Goal: Task Accomplishment & Management: Complete application form

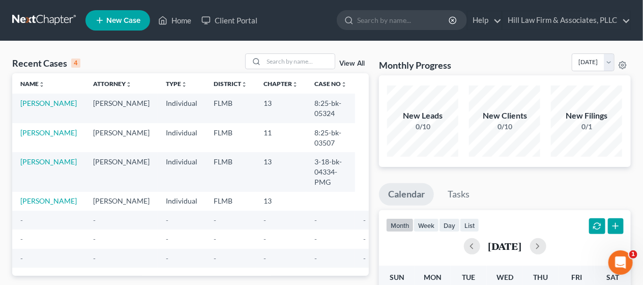
click at [126, 17] on span "New Case" at bounding box center [123, 21] width 34 height 8
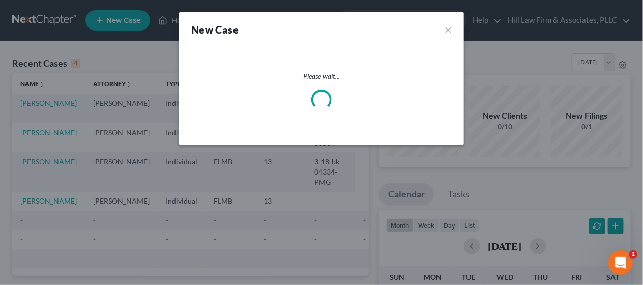
select select "15"
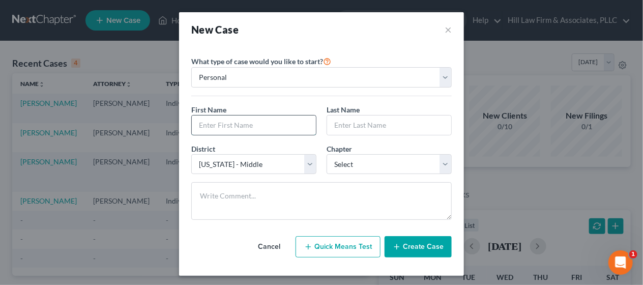
click at [254, 127] on input "text" at bounding box center [254, 124] width 124 height 19
type input "[PERSON_NAME]"
click at [345, 125] on input "text" at bounding box center [389, 124] width 124 height 19
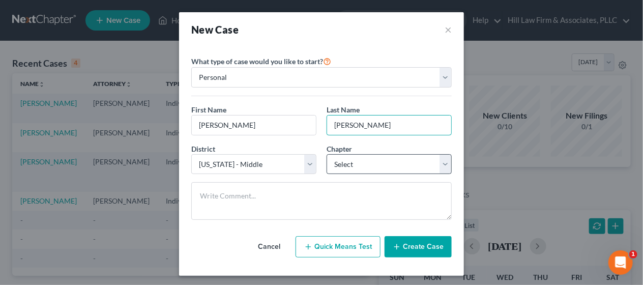
type input "[PERSON_NAME]"
click at [447, 164] on select "Select 7 11 12 13" at bounding box center [389, 164] width 125 height 20
select select "3"
click at [327, 154] on select "Select 7 11 12 13" at bounding box center [389, 164] width 125 height 20
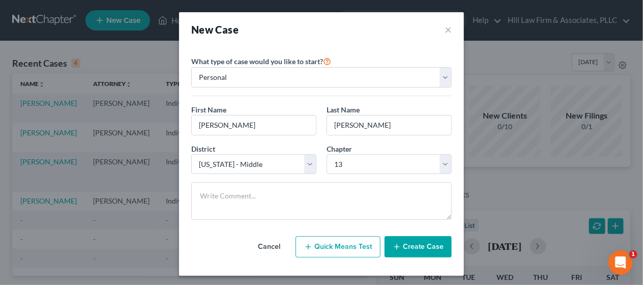
click at [414, 241] on button "Create Case" at bounding box center [418, 246] width 67 height 21
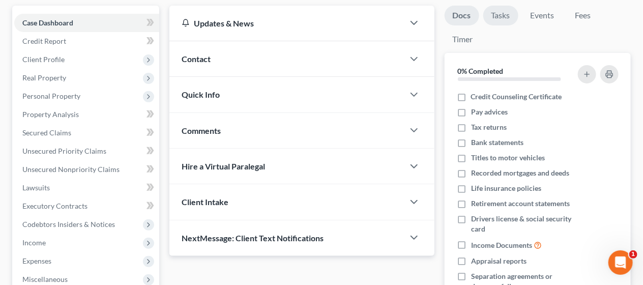
scroll to position [90, 0]
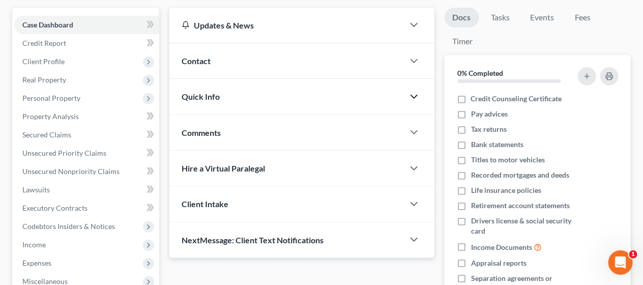
click at [409, 91] on icon "button" at bounding box center [414, 97] width 12 height 12
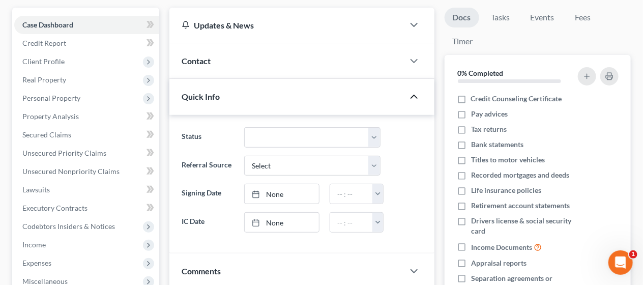
click at [548, 30] on li "Events" at bounding box center [542, 20] width 40 height 24
click at [499, 20] on link "Tasks" at bounding box center [500, 18] width 35 height 20
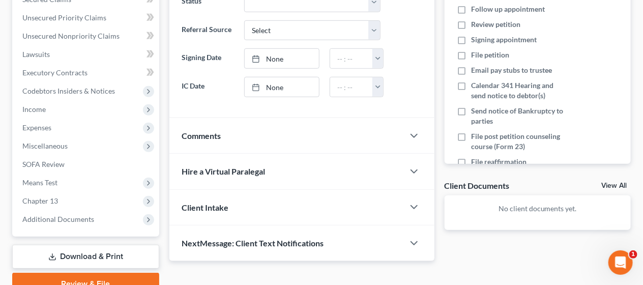
scroll to position [235, 0]
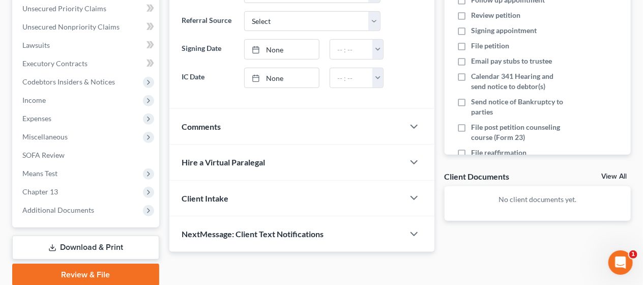
click at [112, 267] on link "Review & File" at bounding box center [85, 275] width 147 height 22
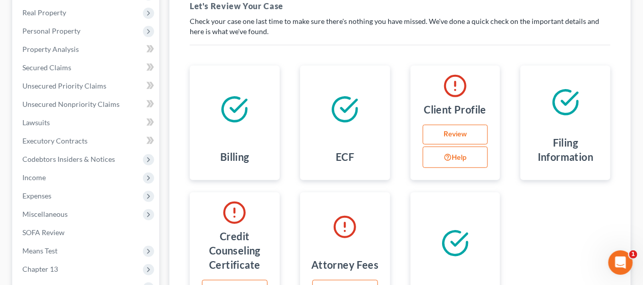
scroll to position [158, 0]
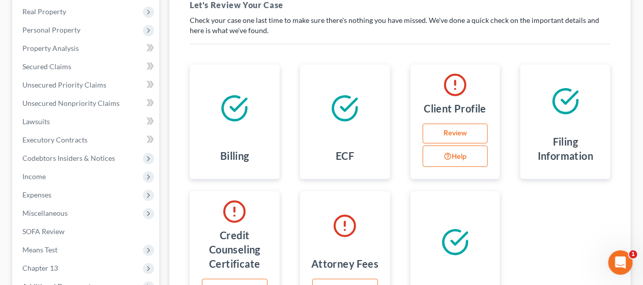
click at [430, 135] on link "Review" at bounding box center [456, 134] width 66 height 20
select select "0"
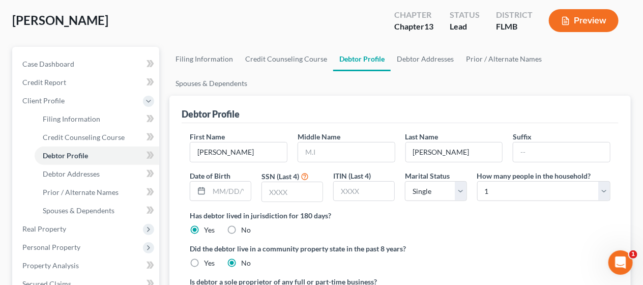
scroll to position [53, 0]
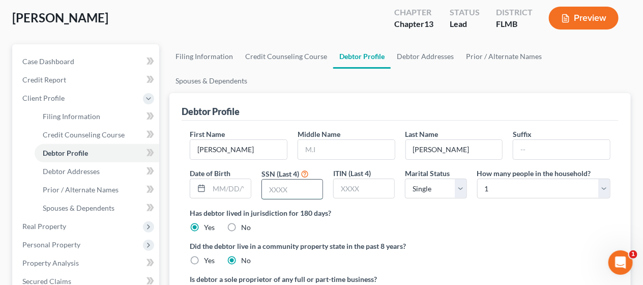
click at [284, 180] on input "text" at bounding box center [292, 189] width 61 height 19
type input "6380"
click at [234, 179] on input "text" at bounding box center [230, 188] width 42 height 19
click at [482, 208] on div "Has debtor lived in jurisdiction for 180 days? Yes No Debtor must reside in jur…" at bounding box center [400, 220] width 421 height 25
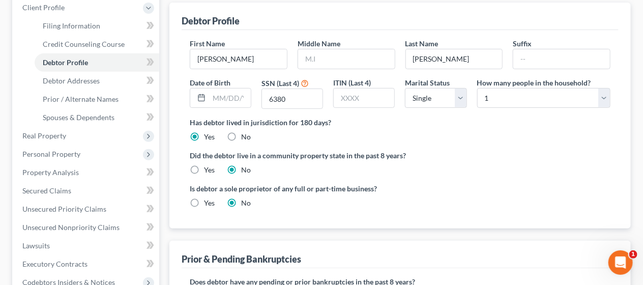
scroll to position [166, 0]
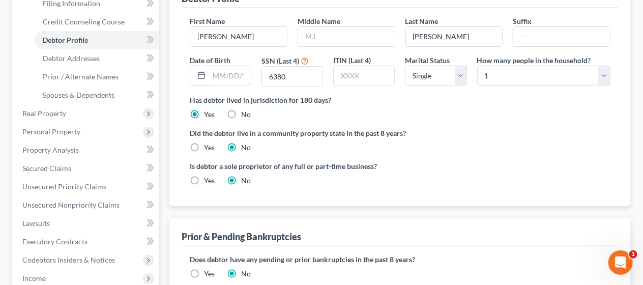
click at [204, 142] on label "Yes" at bounding box center [209, 147] width 11 height 10
click at [208, 142] on input "Yes" at bounding box center [211, 145] width 7 height 7
radio input "true"
radio input "false"
click at [380, 161] on label "Is debtor a sole proprietor of any full or part-time business?" at bounding box center [293, 166] width 206 height 11
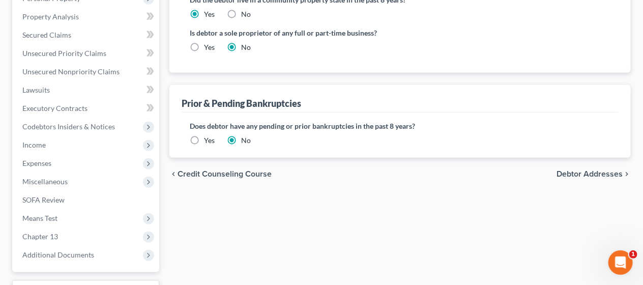
scroll to position [302, 0]
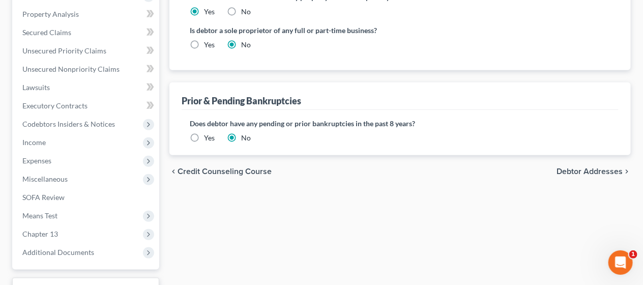
click at [184, 167] on span "Credit Counseling Course" at bounding box center [225, 171] width 94 height 8
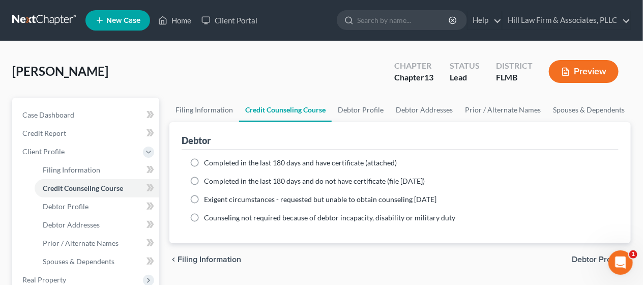
click at [204, 160] on label "Completed in the last 180 days and have certificate (attached)" at bounding box center [300, 163] width 193 height 10
click at [208, 160] on input "Completed in the last 180 days and have certificate (attached)" at bounding box center [211, 161] width 7 height 7
radio input "true"
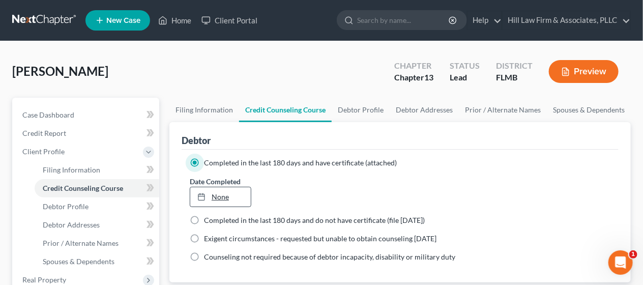
click at [226, 194] on link "None" at bounding box center [220, 196] width 61 height 19
type input "[DATE]"
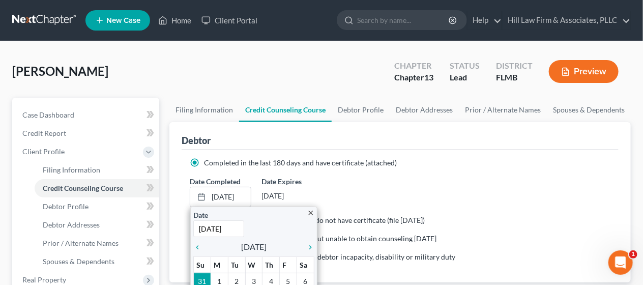
click at [450, 184] on div "Date Completed [DATE] close Date [DATE] Time 12:00 AM chevron_left [DATE] chevr…" at bounding box center [400, 191] width 431 height 31
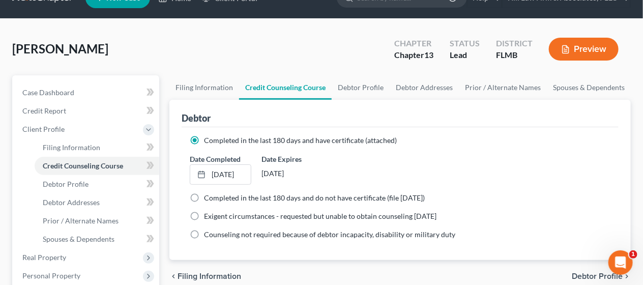
scroll to position [45, 0]
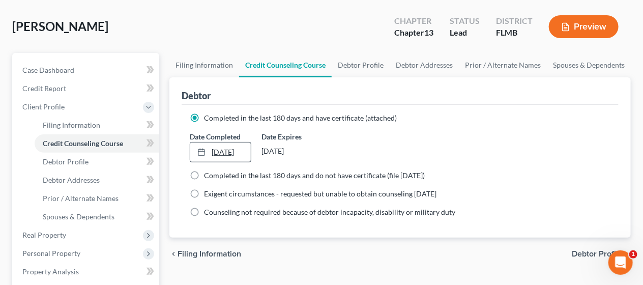
click at [219, 149] on link "[DATE]" at bounding box center [220, 151] width 61 height 19
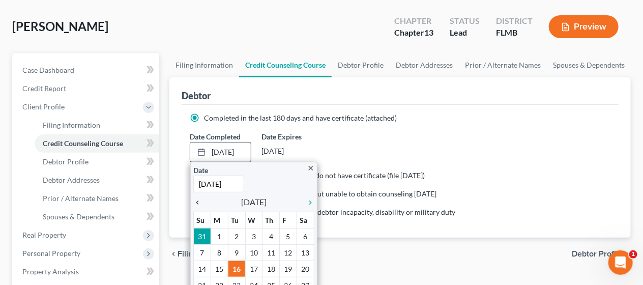
click at [198, 198] on icon "chevron_left" at bounding box center [199, 202] width 13 height 8
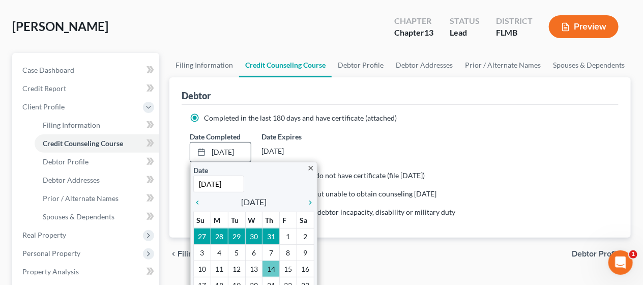
scroll to position [68, 0]
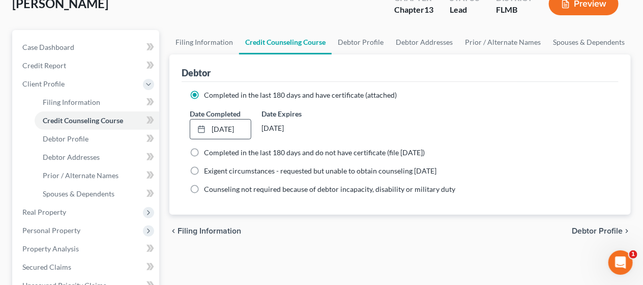
click at [422, 88] on div "Completed in the last 180 days and have certificate (attached) Date Completed […" at bounding box center [400, 148] width 437 height 133
click at [614, 227] on span "Debtor Profile" at bounding box center [597, 231] width 51 height 8
select select "0"
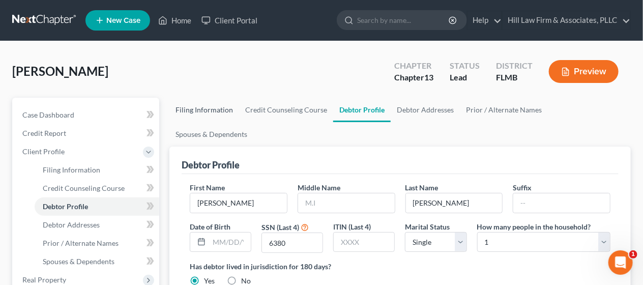
click at [184, 109] on link "Filing Information" at bounding box center [204, 110] width 70 height 24
select select "1"
select select "0"
select select "3"
select select "15"
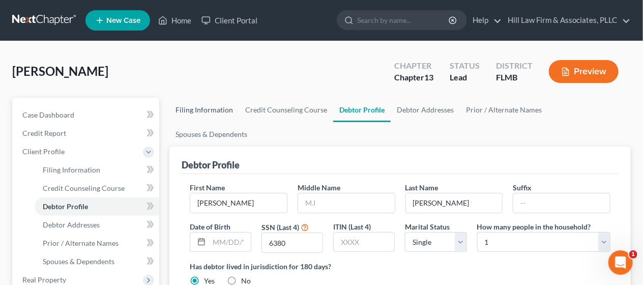
select select "9"
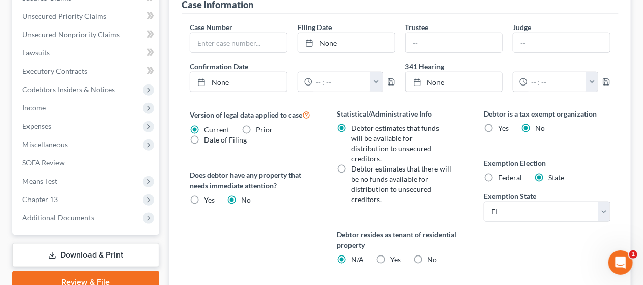
scroll to position [339, 0]
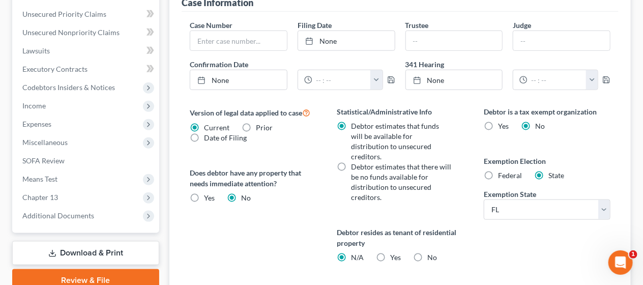
click at [390, 252] on label "Yes Yes" at bounding box center [395, 257] width 11 height 10
click at [394, 252] on input "Yes Yes" at bounding box center [397, 255] width 7 height 7
radio input "true"
radio input "false"
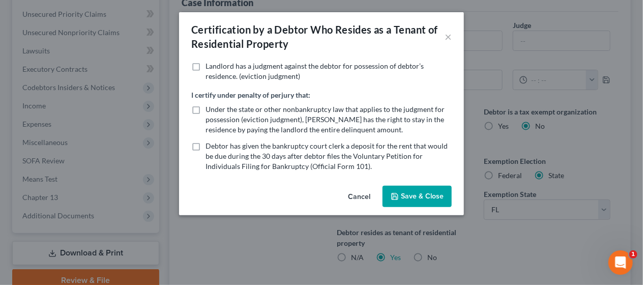
click at [206, 66] on label "Landlord has a judgment against the debtor for possession of debtor’s residence…" at bounding box center [329, 71] width 246 height 20
click at [210, 66] on input "Landlord has a judgment against the debtor for possession of debtor’s residence…" at bounding box center [213, 64] width 7 height 7
checkbox input "true"
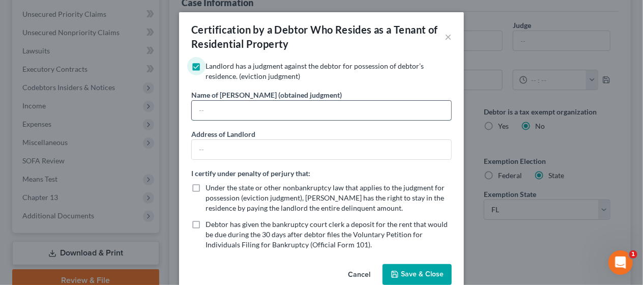
click at [275, 109] on input "text" at bounding box center [321, 110] width 259 height 19
type input "[PERSON_NAME]"
click at [228, 154] on input "text" at bounding box center [321, 149] width 259 height 19
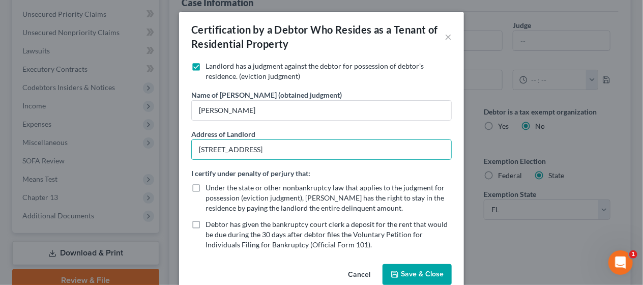
type input "[STREET_ADDRESS]"
click at [206, 185] on label "Under the state or other nonbankruptcy law that applies to the judgment for pos…" at bounding box center [329, 198] width 246 height 31
click at [210, 185] on input "Under the state or other nonbankruptcy law that applies to the judgment for pos…" at bounding box center [213, 186] width 7 height 7
checkbox input "true"
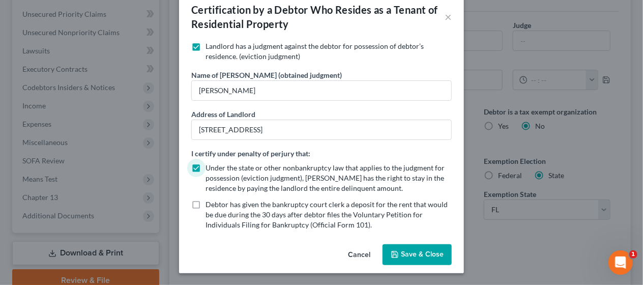
click at [420, 250] on button "Save & Close" at bounding box center [417, 254] width 69 height 21
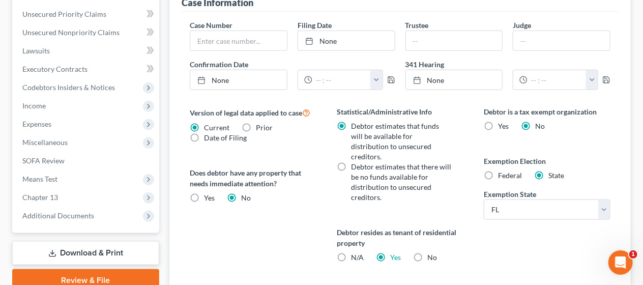
click at [521, 209] on div "Debtor is a tax exempt organization Yes No Exemption Election Federal State Exe…" at bounding box center [547, 226] width 147 height 240
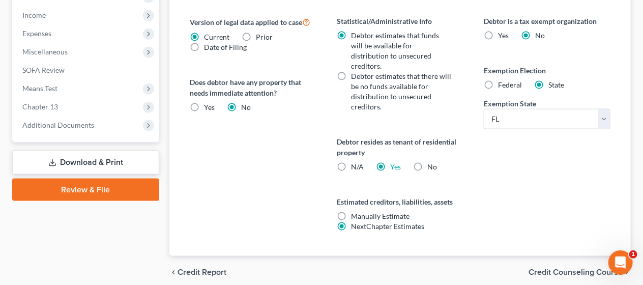
scroll to position [435, 0]
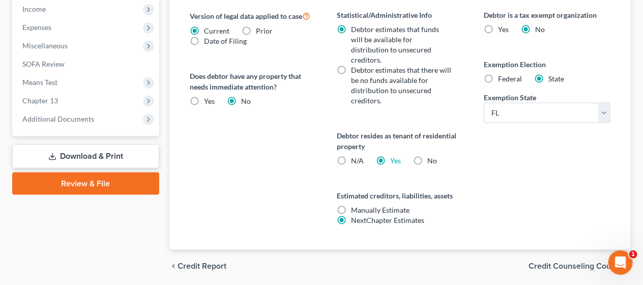
click at [550, 262] on span "Credit Counseling Course" at bounding box center [576, 266] width 94 height 8
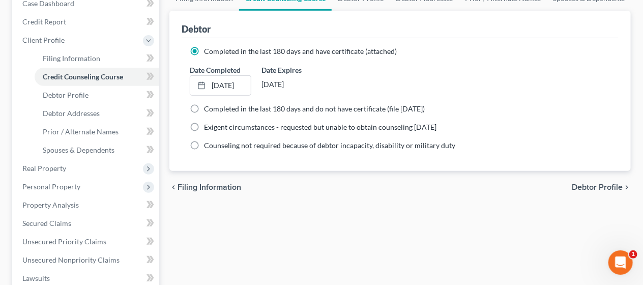
scroll to position [113, 0]
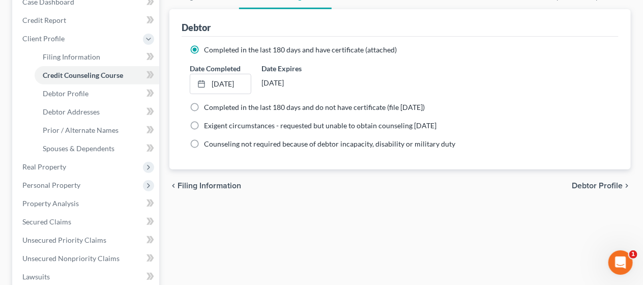
click at [616, 186] on span "Debtor Profile" at bounding box center [597, 186] width 51 height 8
select select "0"
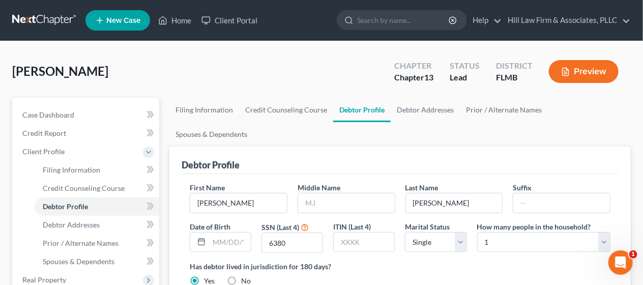
click at [539, 261] on div "Has debtor lived in jurisdiction for 180 days? Yes No Debtor must reside in jur…" at bounding box center [400, 273] width 421 height 25
click at [606, 232] on select "Select 1 2 3 4 5 6 7 8 9 10 11 12 13 14 15 16 17 18 19 20" at bounding box center [543, 242] width 133 height 20
select select "3"
click at [477, 232] on select "Select 1 2 3 4 5 6 7 8 9 10 11 12 13 14 15 16 17 18 19 20" at bounding box center [543, 242] width 133 height 20
click at [538, 266] on ng-include "First Name [PERSON_NAME] Middle Name Last Name [PERSON_NAME] Date of Birth SSN …" at bounding box center [400, 271] width 421 height 178
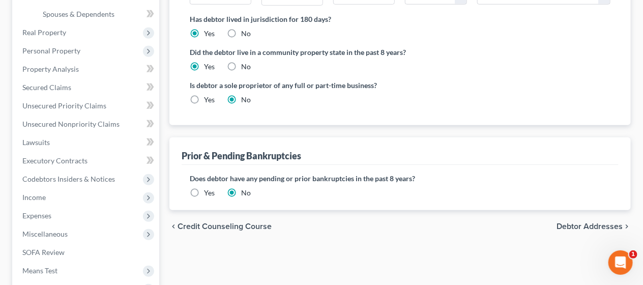
scroll to position [248, 0]
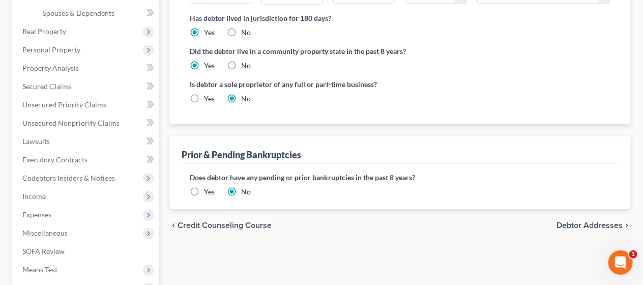
click at [585, 221] on span "Debtor Addresses" at bounding box center [590, 225] width 66 height 8
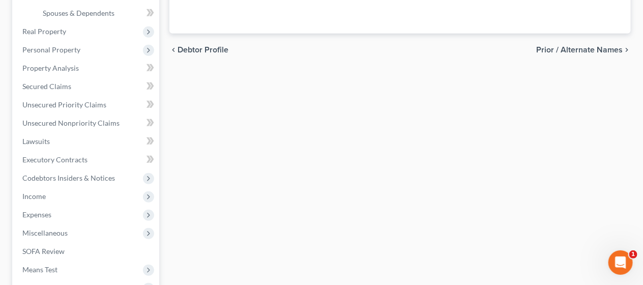
scroll to position [103, 0]
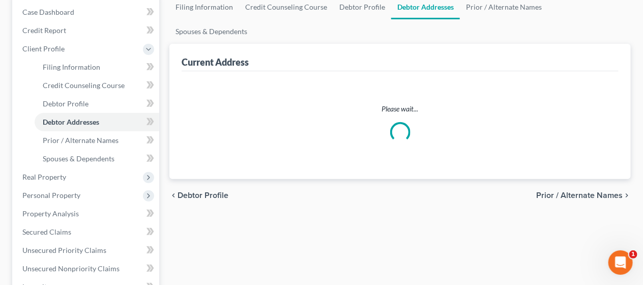
select select "0"
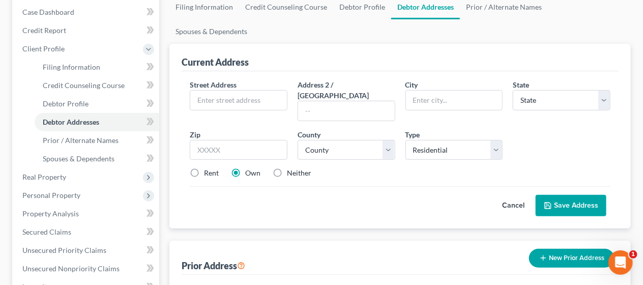
scroll to position [0, 0]
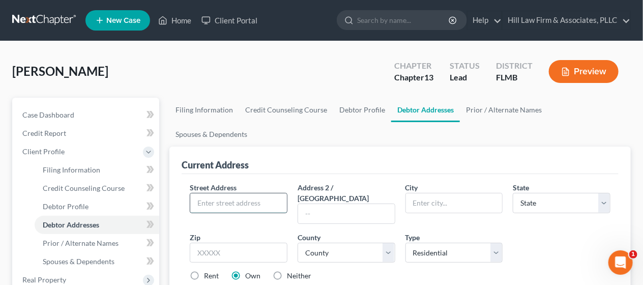
click at [246, 193] on input "text" at bounding box center [238, 202] width 97 height 19
type input "[STREET_ADDRESS]"
click at [432, 193] on input "text" at bounding box center [454, 202] width 97 height 19
type input "[GEOGRAPHIC_DATA]"
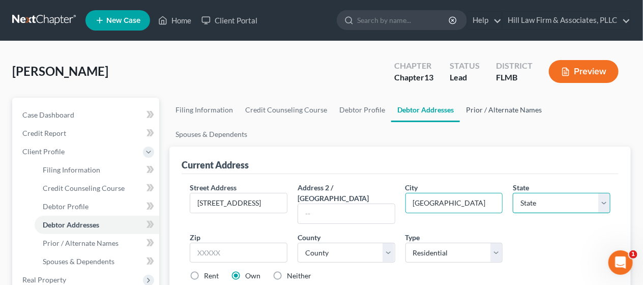
select select "9"
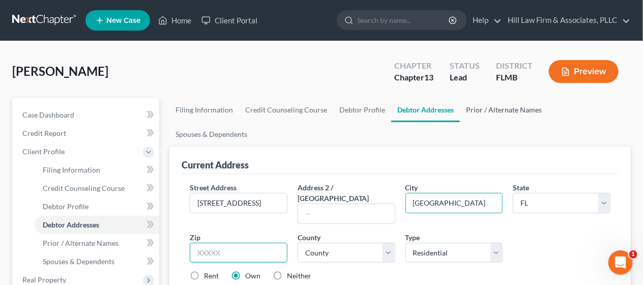
type input "32222"
click at [204, 271] on label "Rent" at bounding box center [211, 276] width 15 height 10
click at [208, 271] on input "Rent" at bounding box center [211, 274] width 7 height 7
radio input "true"
click at [223, 243] on input "32222" at bounding box center [239, 253] width 98 height 20
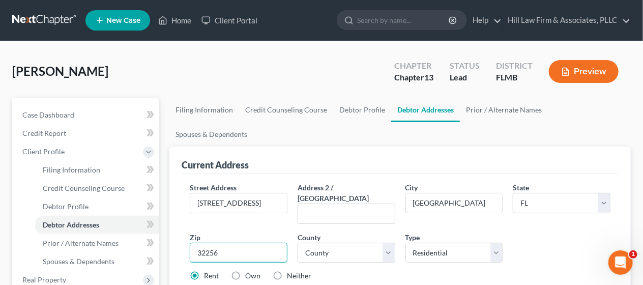
type input "32256"
click at [338, 271] on div "Rent Own Neither" at bounding box center [400, 276] width 431 height 10
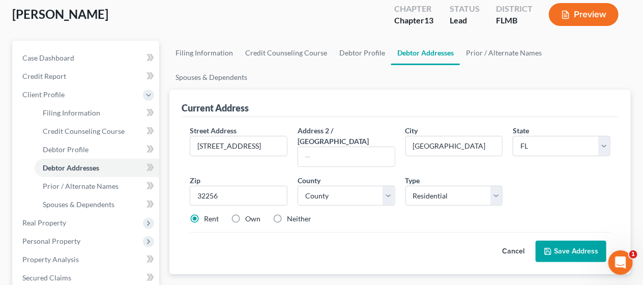
scroll to position [68, 0]
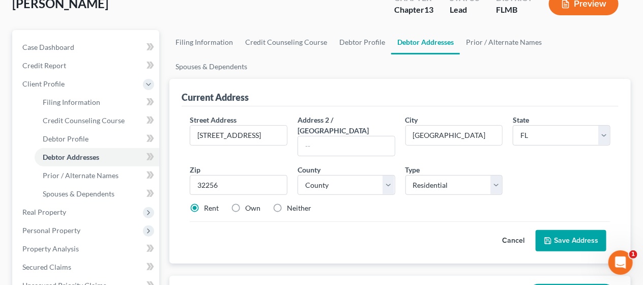
click at [552, 237] on icon at bounding box center [548, 241] width 8 height 8
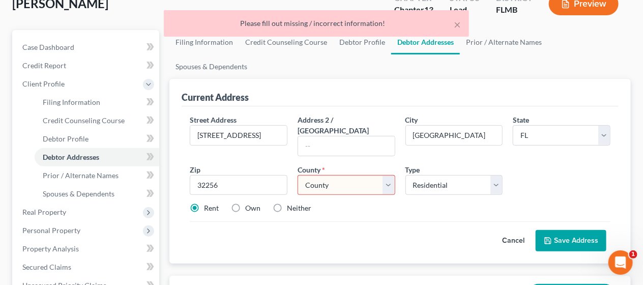
click at [387, 175] on select "County [GEOGRAPHIC_DATA] [GEOGRAPHIC_DATA] [GEOGRAPHIC_DATA] [GEOGRAPHIC_DATA] …" at bounding box center [347, 185] width 98 height 20
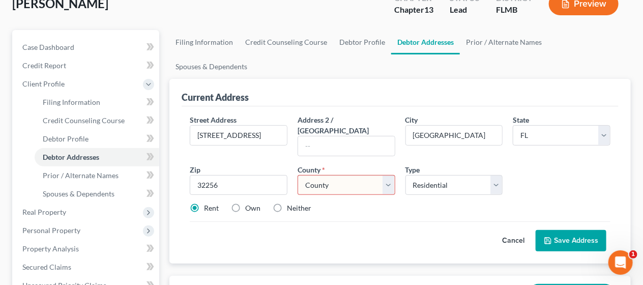
select select "14"
click at [298, 175] on select "County [GEOGRAPHIC_DATA] [GEOGRAPHIC_DATA] [GEOGRAPHIC_DATA] [GEOGRAPHIC_DATA] …" at bounding box center [347, 185] width 98 height 20
click at [576, 230] on button "Save Address" at bounding box center [571, 240] width 71 height 21
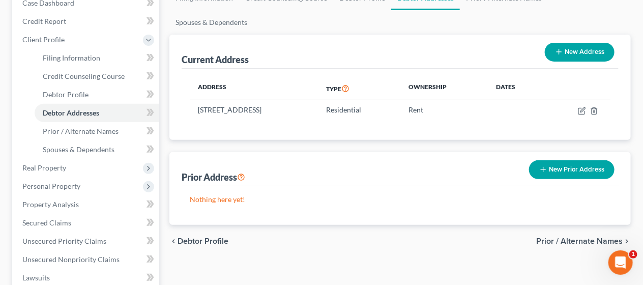
scroll to position [113, 0]
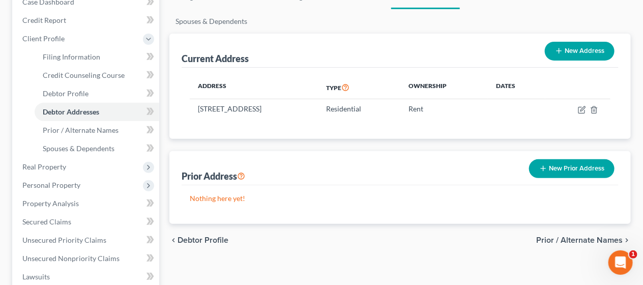
click at [605, 236] on span "Prior / Alternate Names" at bounding box center [579, 240] width 86 height 8
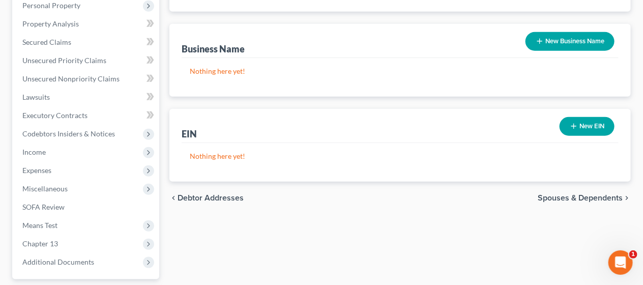
scroll to position [294, 0]
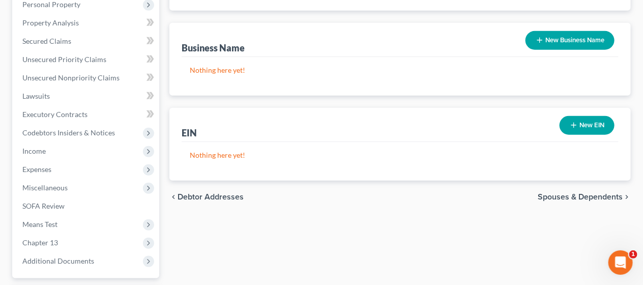
click at [619, 193] on span "Spouses & Dependents" at bounding box center [580, 197] width 85 height 8
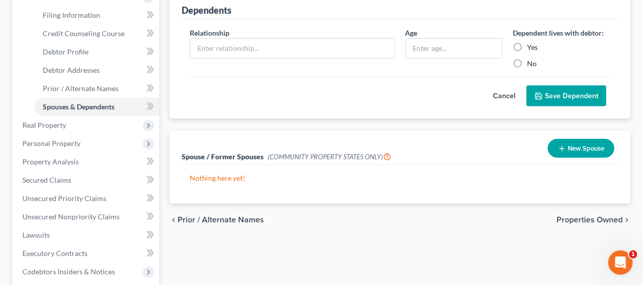
scroll to position [181, 0]
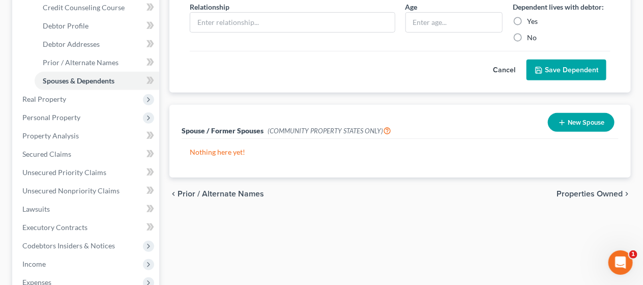
click at [586, 190] on span "Properties Owned" at bounding box center [590, 194] width 66 height 8
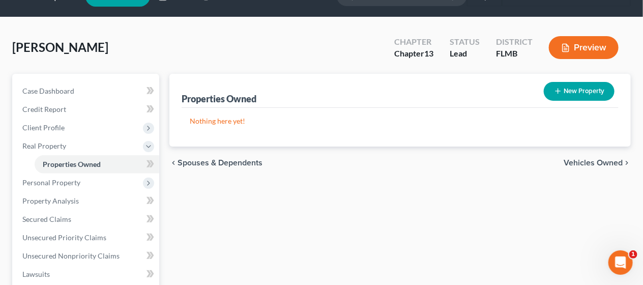
scroll to position [45, 0]
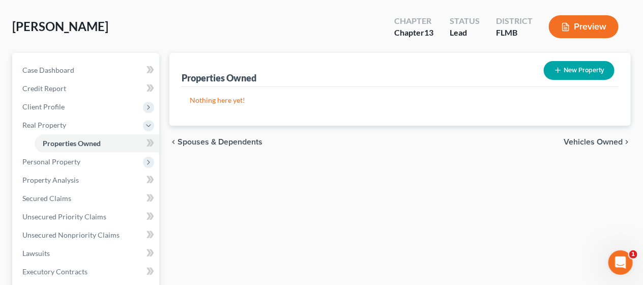
click at [627, 138] on icon "chevron_right" at bounding box center [627, 142] width 8 height 8
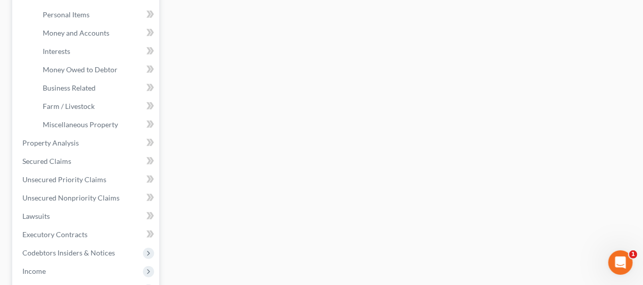
scroll to position [248, 0]
click at [145, 140] on span at bounding box center [150, 142] width 18 height 15
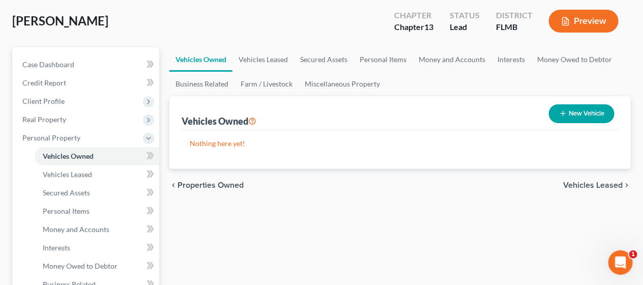
scroll to position [68, 0]
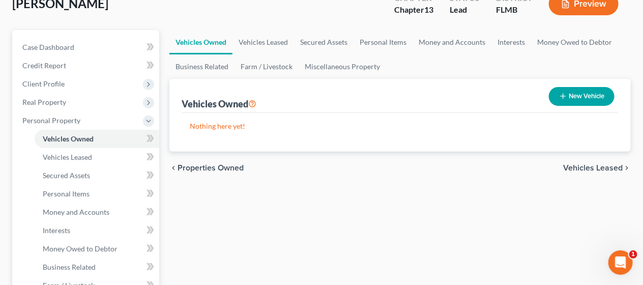
click at [205, 164] on span "Properties Owned" at bounding box center [211, 168] width 66 height 8
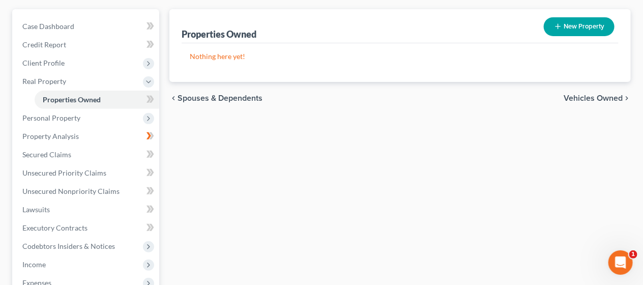
scroll to position [90, 0]
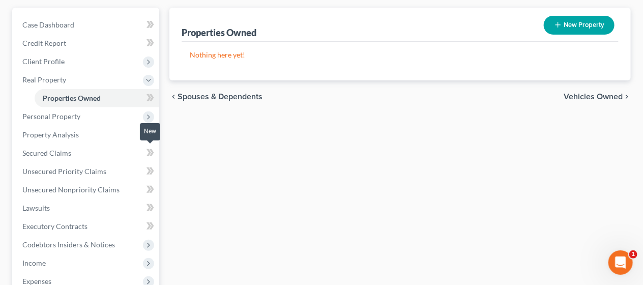
click at [149, 155] on icon at bounding box center [149, 152] width 5 height 7
click at [153, 151] on icon at bounding box center [152, 152] width 5 height 7
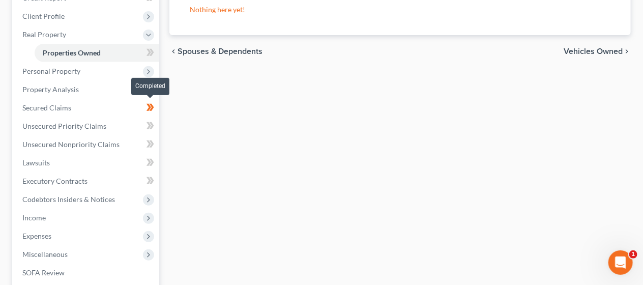
scroll to position [158, 0]
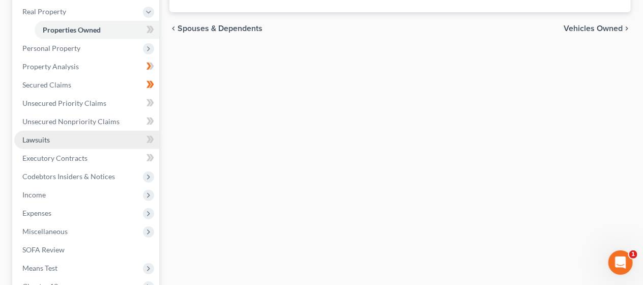
click at [50, 138] on link "Lawsuits" at bounding box center [86, 140] width 145 height 18
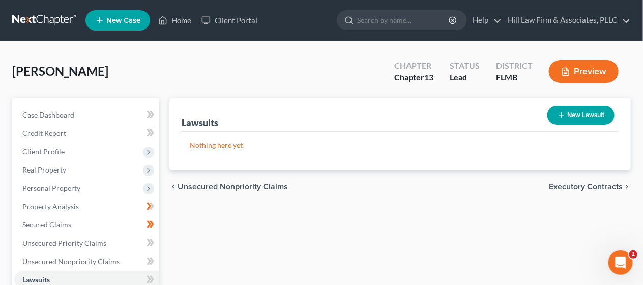
click at [583, 112] on button "New Lawsuit" at bounding box center [580, 115] width 67 height 19
select select "0"
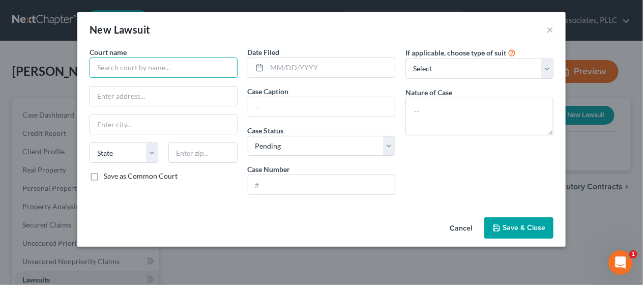
click at [176, 67] on input "text" at bounding box center [164, 67] width 148 height 20
type input "Duval County Court"
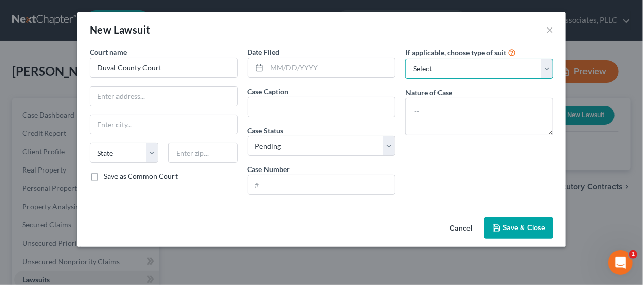
click at [543, 70] on select "Select Repossession Garnishment Foreclosure Attached, Seized, Or Levied Other" at bounding box center [479, 69] width 148 height 20
select select "4"
click at [405, 59] on select "Select Repossession Garnishment Foreclosure Attached, Seized, Or Levied Other" at bounding box center [479, 69] width 148 height 20
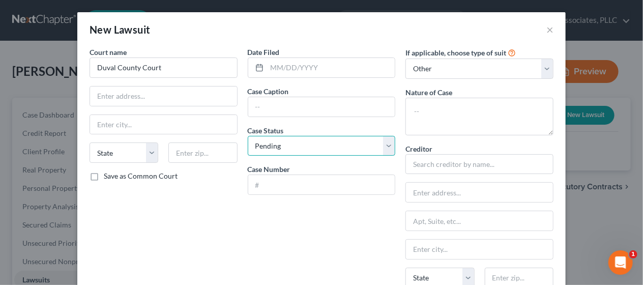
click at [390, 147] on select "Select Pending On Appeal Concluded" at bounding box center [322, 146] width 148 height 20
select select "2"
click at [248, 136] on select "Select Pending On Appeal Concluded" at bounding box center [322, 146] width 148 height 20
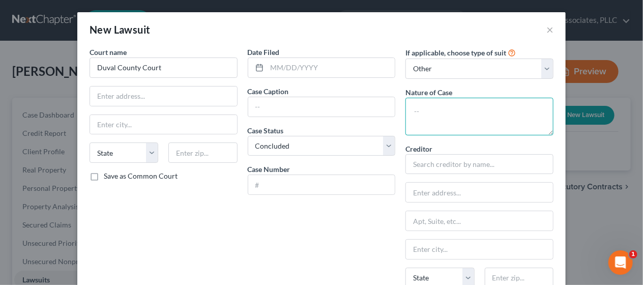
click at [415, 99] on textarea at bounding box center [479, 117] width 148 height 38
type textarea "eviction"
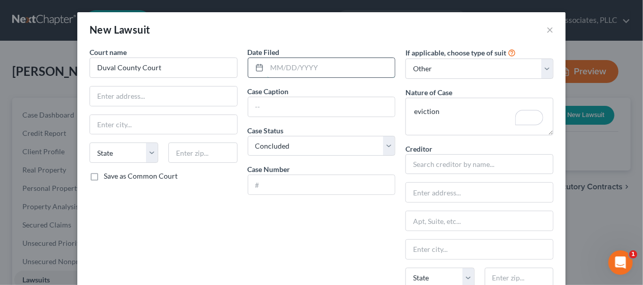
click at [343, 68] on input "text" at bounding box center [331, 67] width 128 height 19
type input "[DATE]"
click at [176, 99] on input "text" at bounding box center [163, 95] width 147 height 19
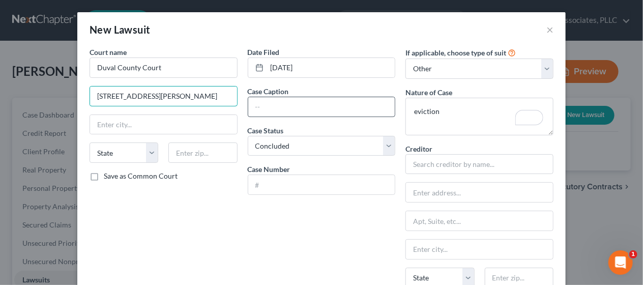
type input "[STREET_ADDRESS][PERSON_NAME]"
click at [320, 105] on input "text" at bounding box center [321, 106] width 147 height 19
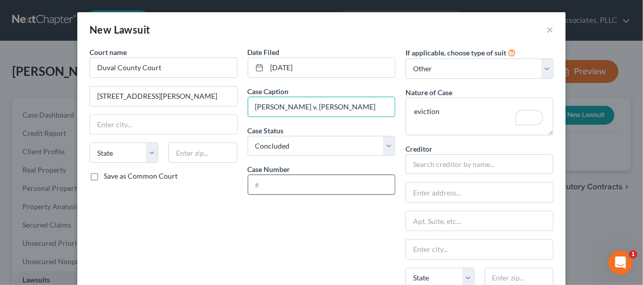
type input "[PERSON_NAME] v. [PERSON_NAME]"
click at [318, 185] on input "text" at bounding box center [321, 184] width 147 height 19
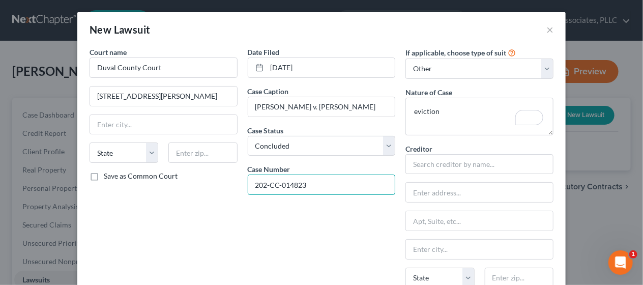
type input "202-CC-014823"
click at [316, 241] on div "Date Filed [DATE] Case Caption [PERSON_NAME] v. [PERSON_NAME] Case Status * Sel…" at bounding box center [322, 207] width 158 height 321
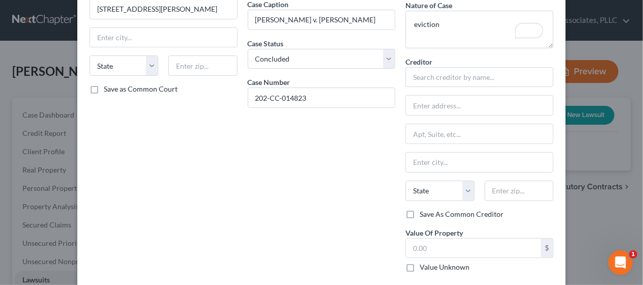
scroll to position [90, 0]
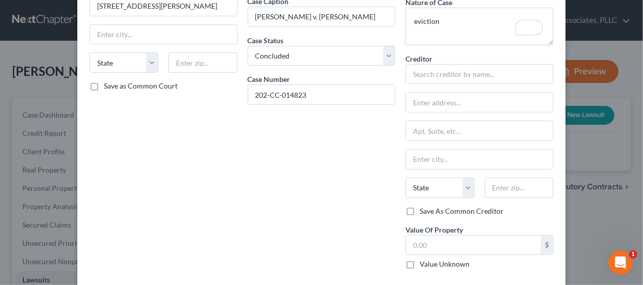
click at [420, 266] on label "Value Unknown" at bounding box center [445, 264] width 50 height 10
click at [424, 266] on input "Value Unknown" at bounding box center [427, 262] width 7 height 7
checkbox input "true"
type input "0.00"
click at [384, 236] on div "Date Filed [DATE] Case Caption [PERSON_NAME] v. [PERSON_NAME] Case Status * Sel…" at bounding box center [322, 117] width 158 height 321
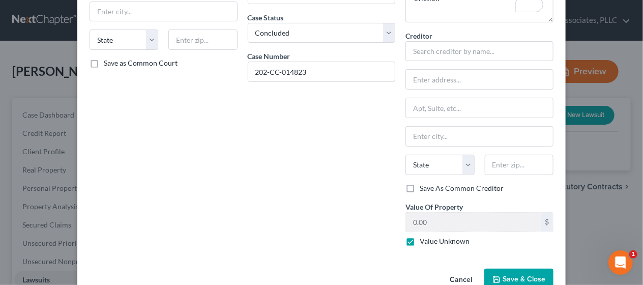
scroll to position [137, 0]
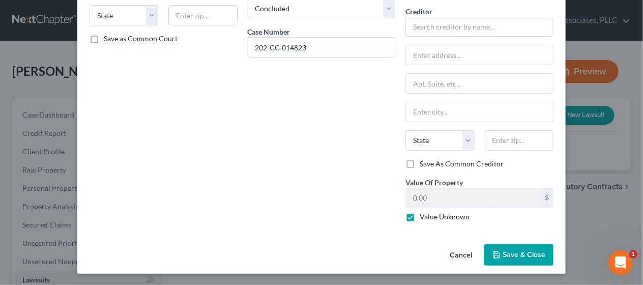
click at [533, 245] on button "Save & Close" at bounding box center [518, 254] width 69 height 21
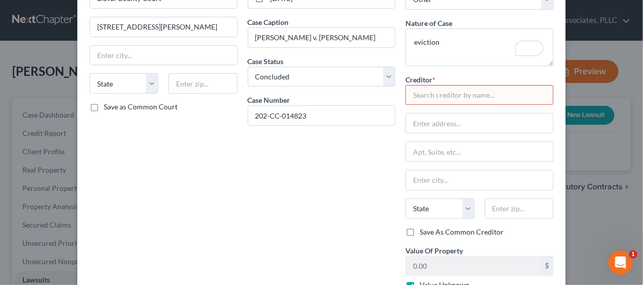
scroll to position [47, 0]
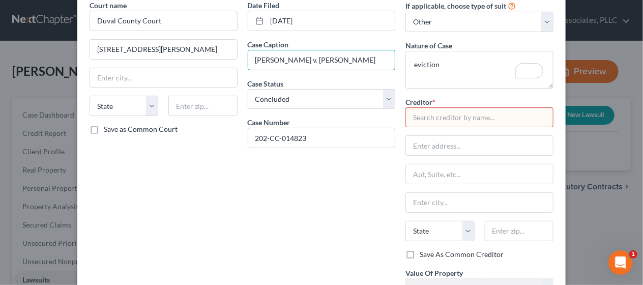
drag, startPoint x: 293, startPoint y: 61, endPoint x: 231, endPoint y: 63, distance: 61.1
click at [231, 63] on div "Court name * Duval County Court [GEOGRAPHIC_DATA][PERSON_NAME][US_STATE] AZ CA …" at bounding box center [321, 160] width 474 height 321
click at [482, 115] on input "text" at bounding box center [479, 117] width 148 height 20
paste input "[PERSON_NAME]"
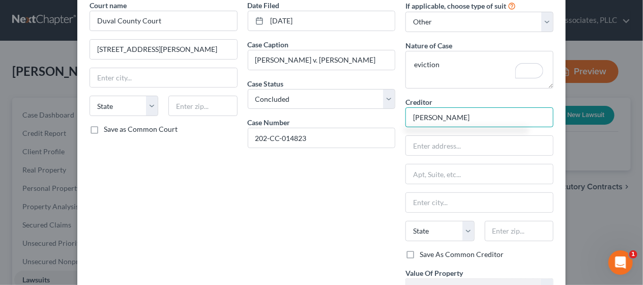
type input "[PERSON_NAME]"
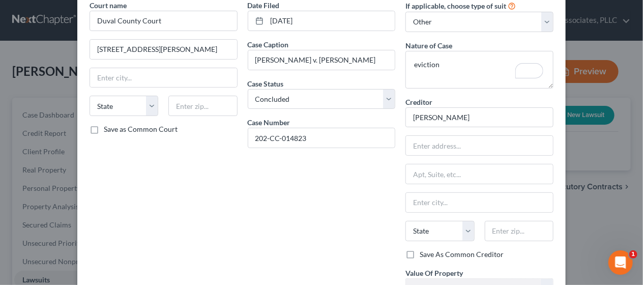
click at [376, 177] on div "Date Filed [DATE] Case Caption [PERSON_NAME] v. [PERSON_NAME] Case Status * Sel…" at bounding box center [322, 160] width 158 height 321
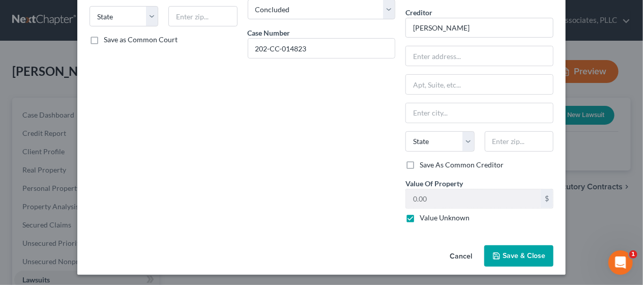
scroll to position [137, 0]
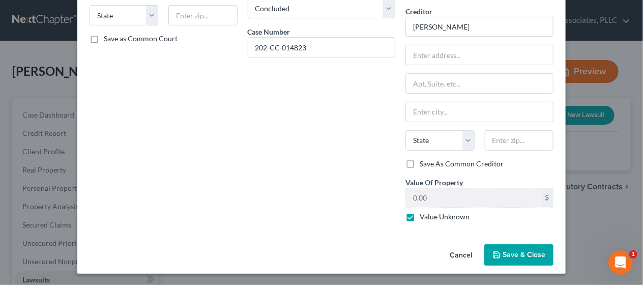
click at [508, 255] on span "Save & Close" at bounding box center [524, 254] width 43 height 9
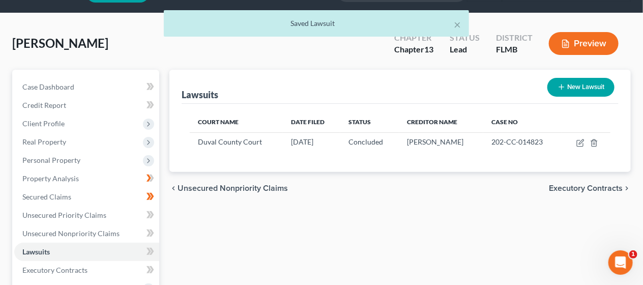
scroll to position [45, 0]
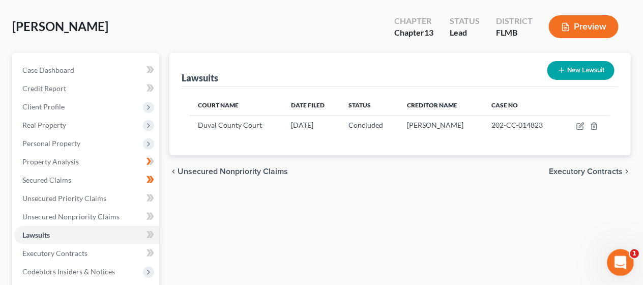
click at [626, 258] on icon "Open Intercom Messenger" at bounding box center [619, 261] width 17 height 17
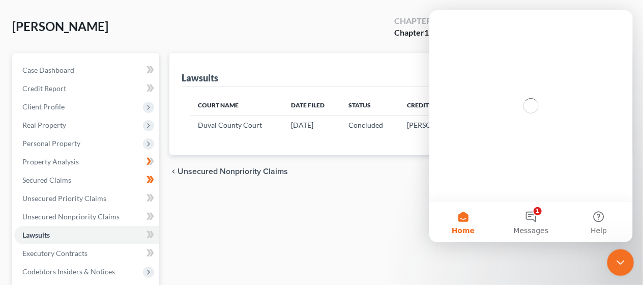
scroll to position [0, 0]
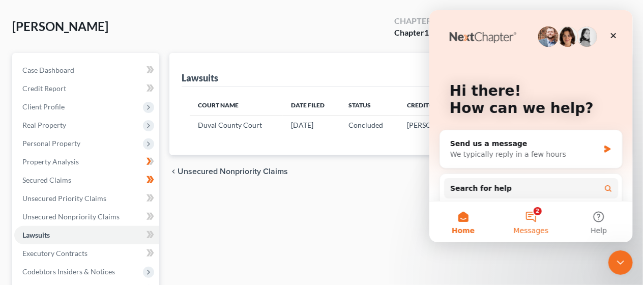
click at [529, 222] on button "2 Messages" at bounding box center [531, 221] width 68 height 41
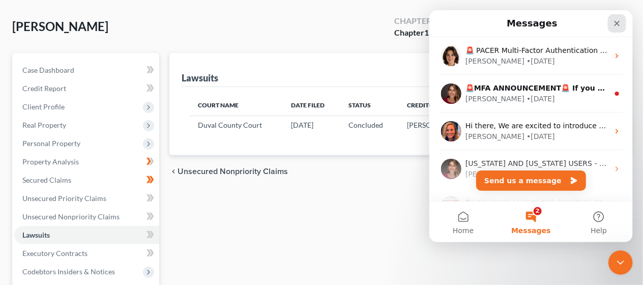
click at [611, 26] on div "Close" at bounding box center [616, 23] width 18 height 18
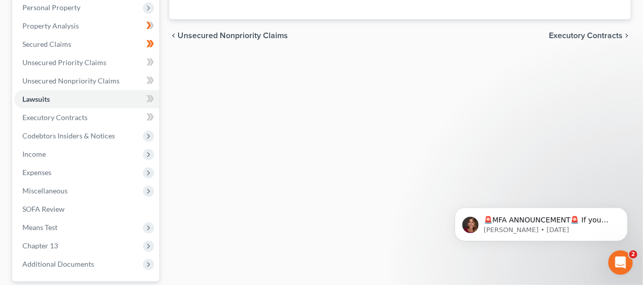
scroll to position [203, 0]
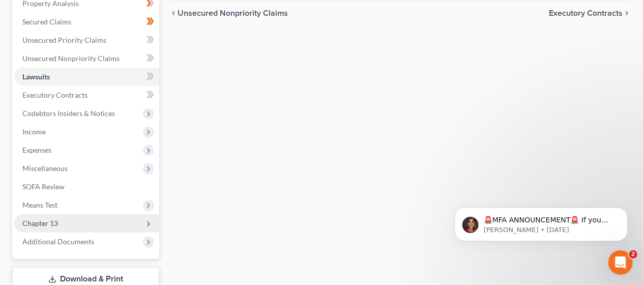
click at [146, 221] on icon at bounding box center [148, 224] width 8 height 8
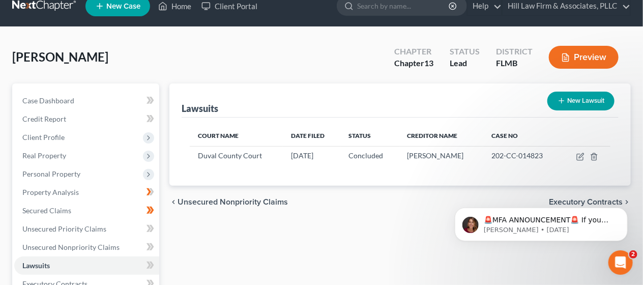
scroll to position [0, 0]
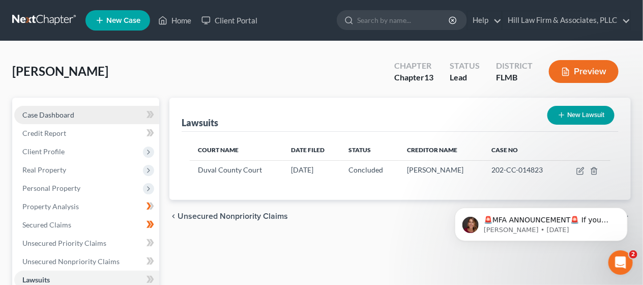
click at [86, 116] on link "Case Dashboard" at bounding box center [86, 115] width 145 height 18
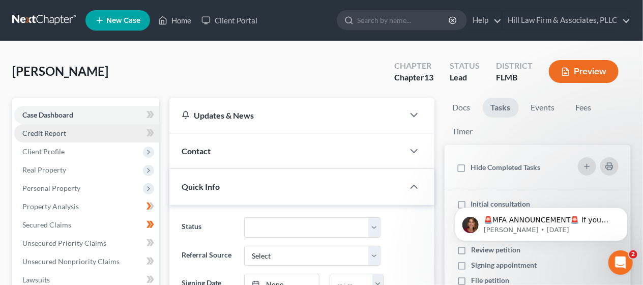
click at [110, 139] on link "Credit Report" at bounding box center [86, 133] width 145 height 18
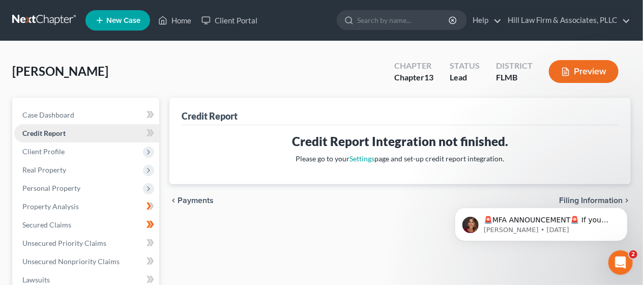
scroll to position [22, 0]
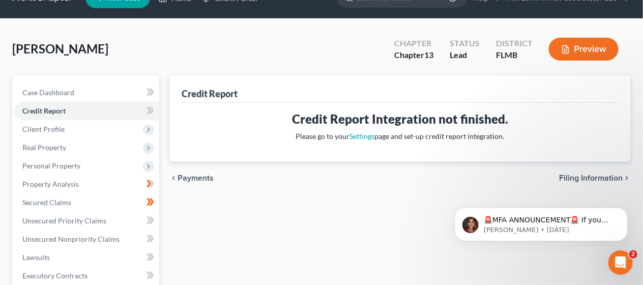
click at [308, 222] on div "Credit Report Credit Report Integration not finished. Please go to your Setting…" at bounding box center [400, 286] width 472 height 423
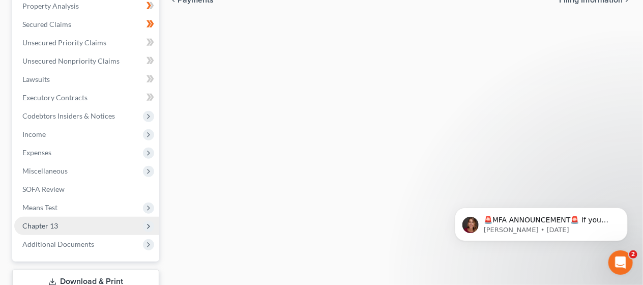
scroll to position [273, 0]
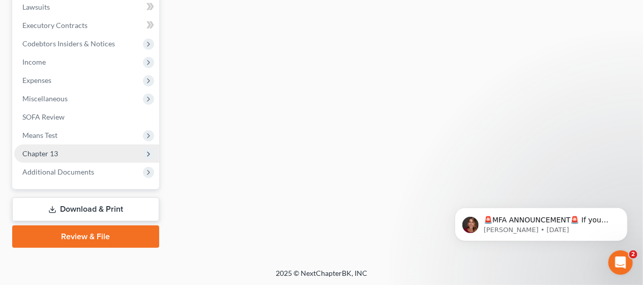
click at [138, 231] on link "Review & File" at bounding box center [85, 236] width 147 height 22
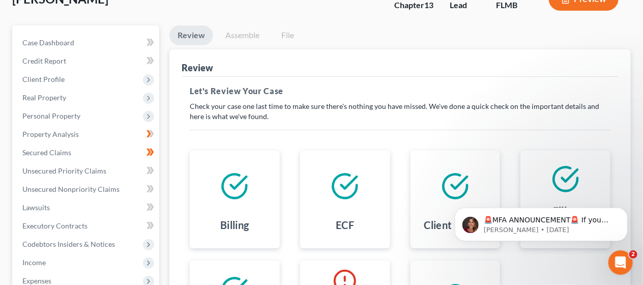
scroll to position [69, 0]
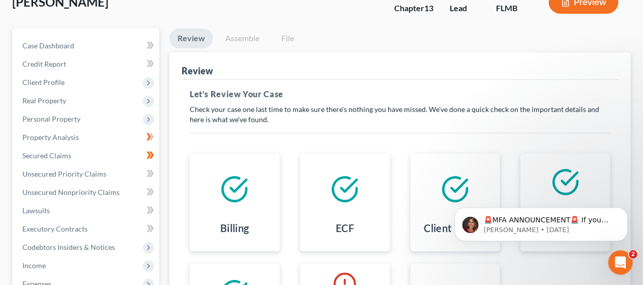
click at [238, 36] on link "Assemble" at bounding box center [242, 38] width 50 height 20
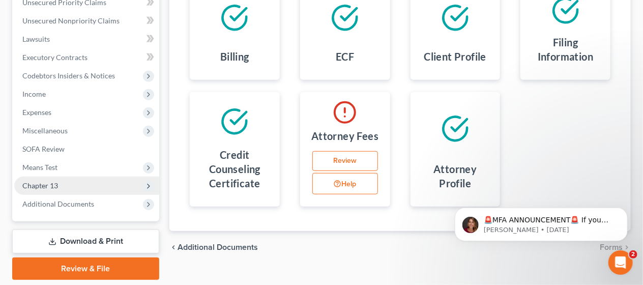
scroll to position [273, 0]
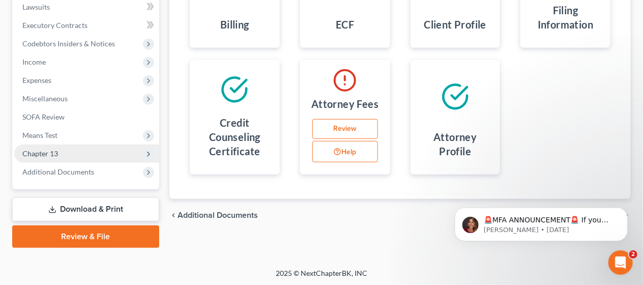
click at [137, 227] on link "Review & File" at bounding box center [85, 236] width 147 height 22
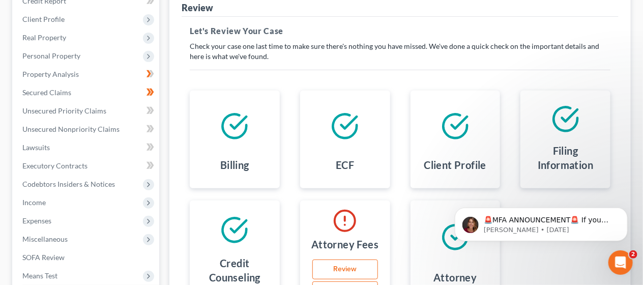
scroll to position [92, 0]
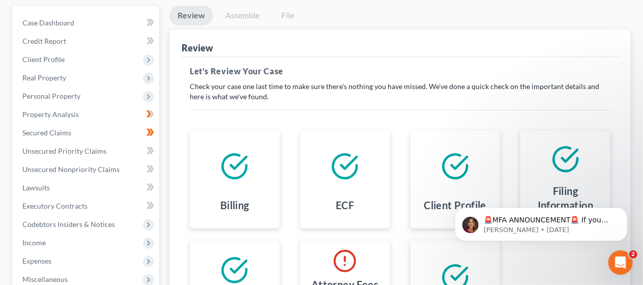
click at [196, 19] on link "Review" at bounding box center [191, 16] width 44 height 20
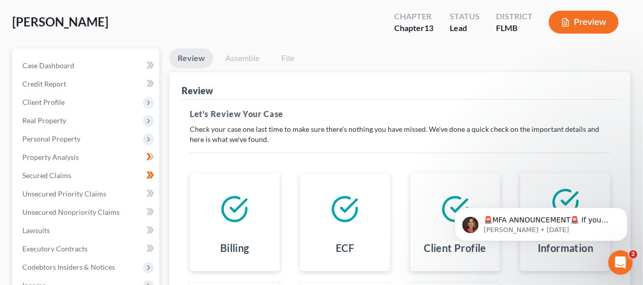
scroll to position [47, 0]
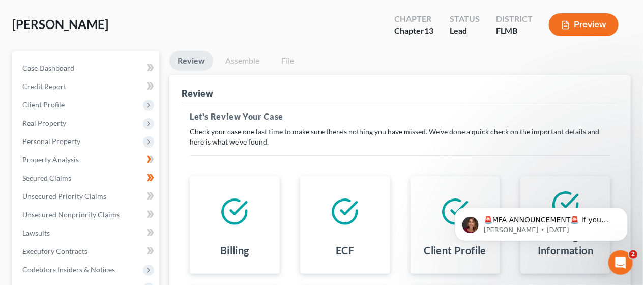
click at [590, 16] on button "Preview" at bounding box center [584, 24] width 70 height 23
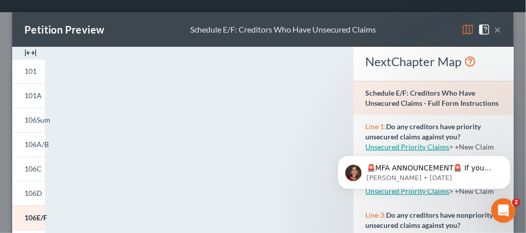
click at [497, 31] on button "×" at bounding box center [497, 29] width 7 height 12
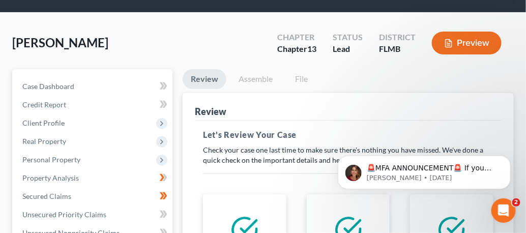
click at [302, 79] on link "File" at bounding box center [301, 79] width 33 height 20
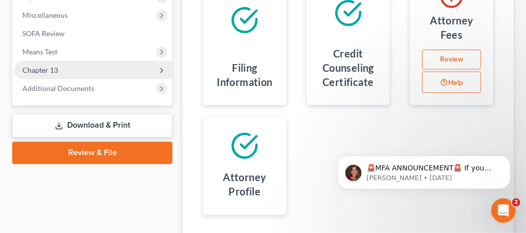
scroll to position [380, 0]
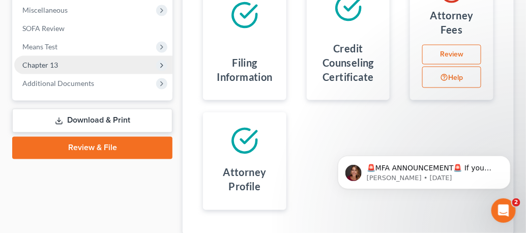
click at [117, 149] on link "Review & File" at bounding box center [92, 148] width 160 height 22
click at [120, 121] on link "Download & Print" at bounding box center [92, 121] width 160 height 24
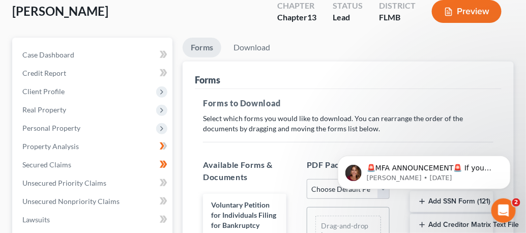
scroll to position [64, 0]
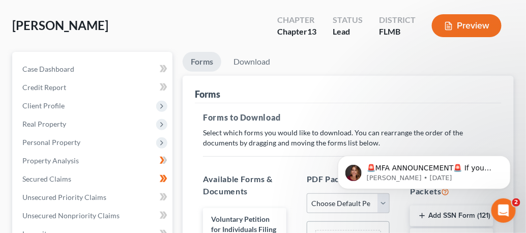
click at [201, 70] on link "Forms" at bounding box center [202, 62] width 39 height 20
click at [441, 20] on button "Preview" at bounding box center [467, 25] width 70 height 23
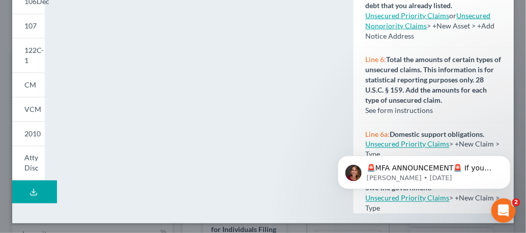
scroll to position [340, 0]
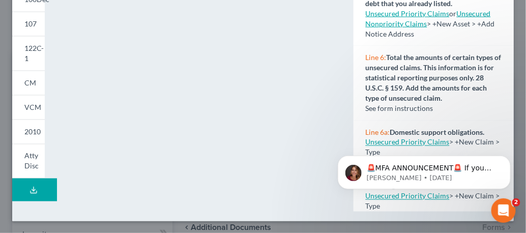
scroll to position [343, 0]
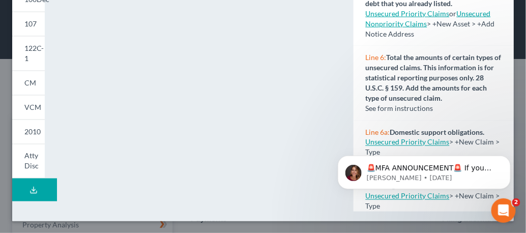
select select "4"
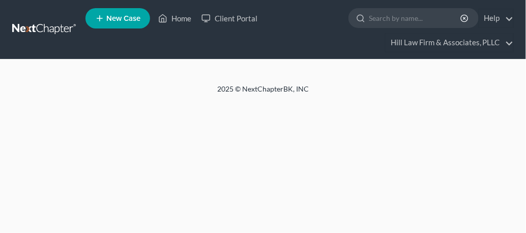
select select "4"
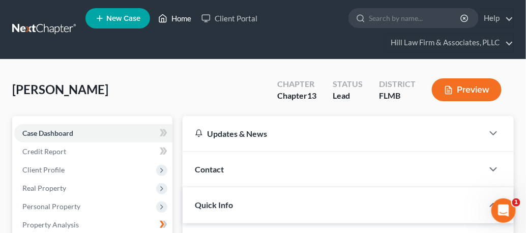
click at [182, 18] on link "Home" at bounding box center [174, 18] width 43 height 18
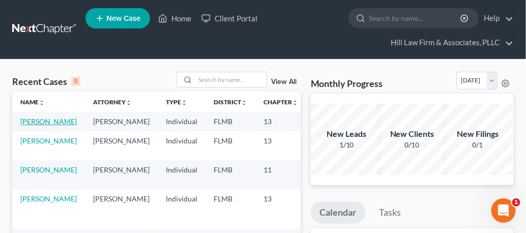
click at [31, 126] on link "[PERSON_NAME]" at bounding box center [48, 121] width 56 height 9
select select "4"
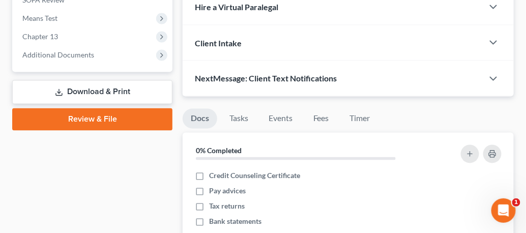
scroll to position [406, 0]
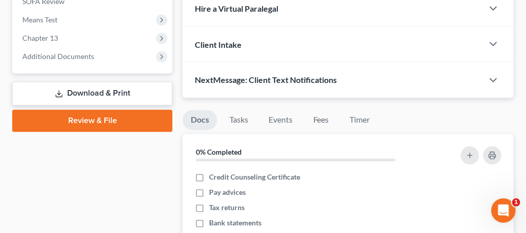
click at [89, 114] on link "Review & File" at bounding box center [92, 121] width 160 height 22
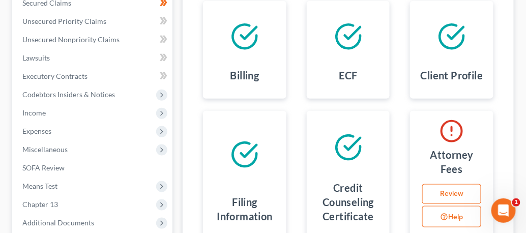
scroll to position [258, 0]
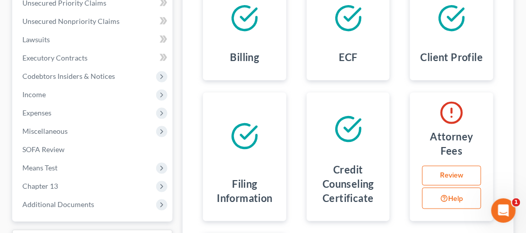
click at [460, 166] on link "Review" at bounding box center [451, 176] width 59 height 20
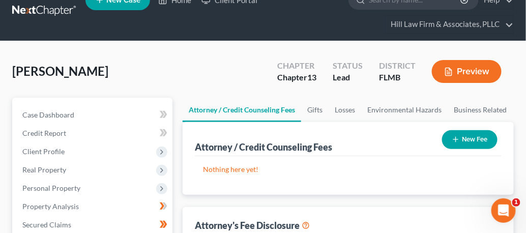
scroll to position [37, 0]
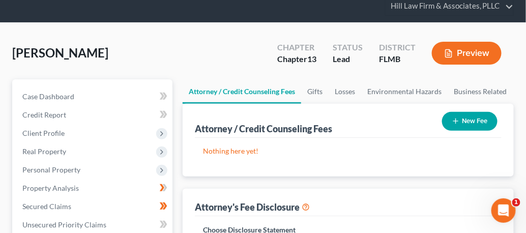
click at [463, 120] on button "New Fee" at bounding box center [469, 121] width 55 height 19
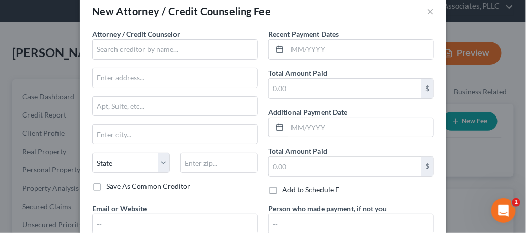
scroll to position [0, 0]
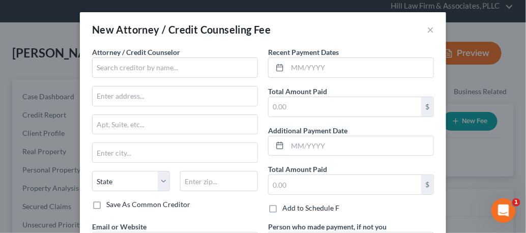
click at [426, 26] on div "New Attorney / Credit Counseling Fee ×" at bounding box center [263, 29] width 366 height 35
click at [430, 27] on button "×" at bounding box center [430, 29] width 7 height 12
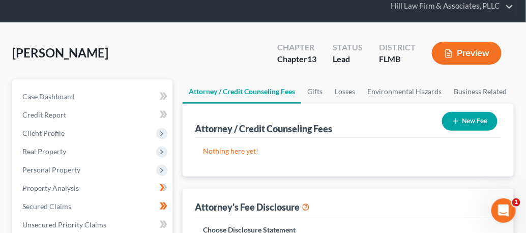
click at [466, 119] on button "New Fee" at bounding box center [469, 121] width 55 height 19
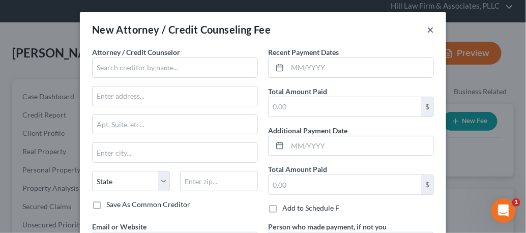
click at [429, 33] on button "×" at bounding box center [430, 29] width 7 height 12
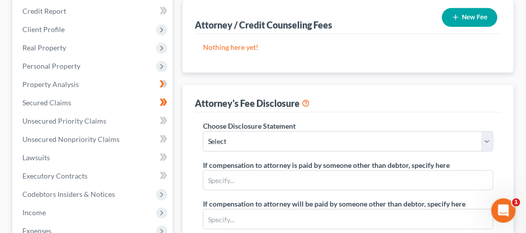
scroll to position [148, 0]
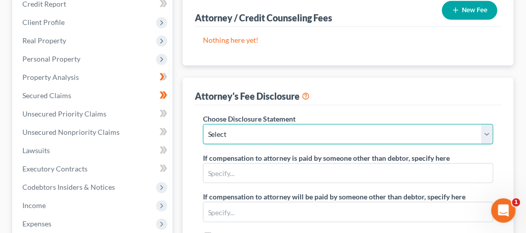
click at [491, 134] on select "Select Ray Hill, Esq." at bounding box center [348, 134] width 290 height 20
select select "0"
click at [203, 124] on select "Select Ray Hill, Esq." at bounding box center [348, 134] width 290 height 20
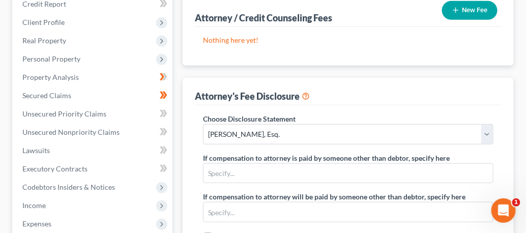
click at [503, 150] on div "Choose Disclosure Statement Select Ray Hill, Esq. If compensation to attorney i…" at bounding box center [348, 186] width 311 height 147
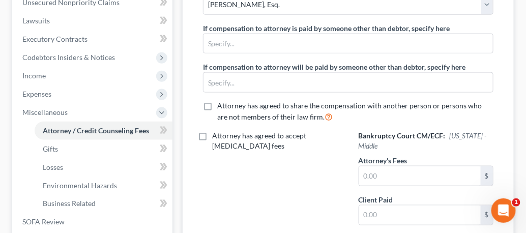
scroll to position [296, 0]
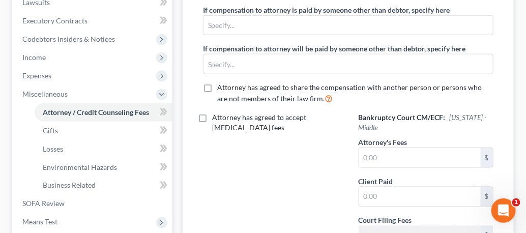
click at [212, 118] on label "Attorney has agreed to accept retainer fees" at bounding box center [277, 122] width 131 height 20
click at [216, 118] on input "Attorney has agreed to accept retainer fees" at bounding box center [219, 115] width 7 height 7
checkbox input "true"
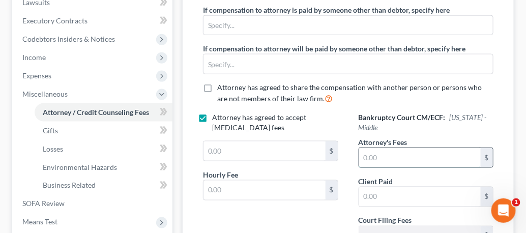
click at [398, 156] on input "text" at bounding box center [420, 157] width 122 height 19
type input "3,500.00"
click at [420, 137] on div "Attorney's Fees 3,500.00 $" at bounding box center [426, 152] width 135 height 31
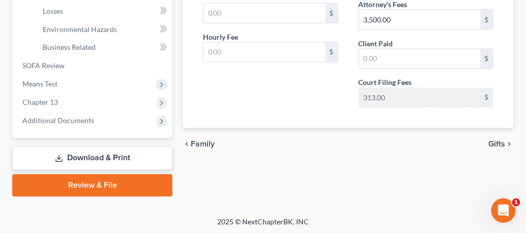
scroll to position [434, 0]
click at [153, 179] on link "Review & File" at bounding box center [92, 185] width 160 height 22
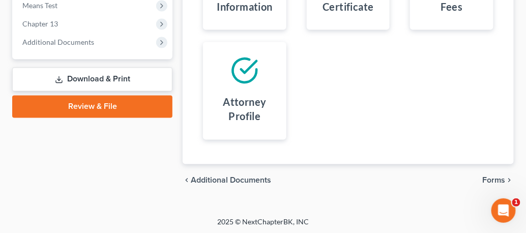
scroll to position [422, 0]
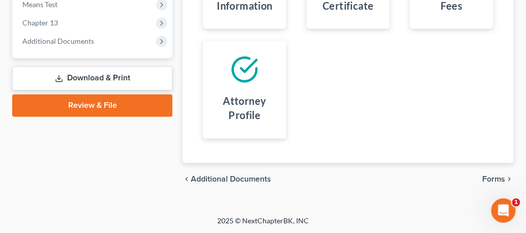
click at [495, 177] on span "Forms" at bounding box center [494, 180] width 23 height 8
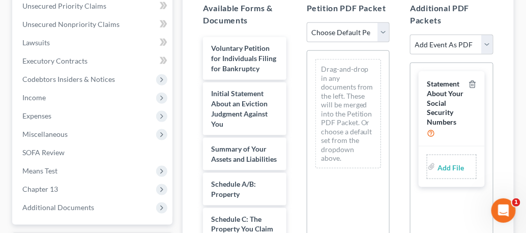
scroll to position [237, 0]
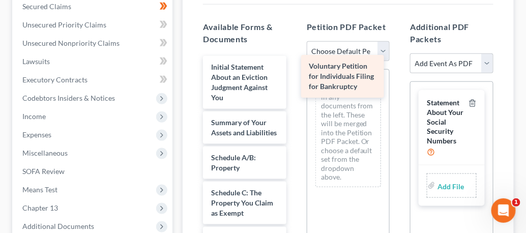
drag, startPoint x: 254, startPoint y: 79, endPoint x: 352, endPoint y: 80, distance: 97.7
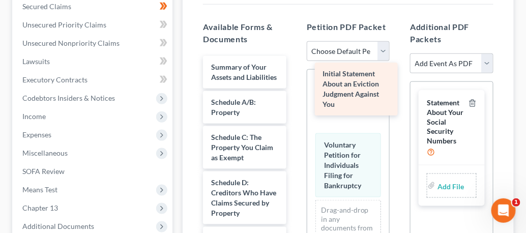
drag, startPoint x: 227, startPoint y: 91, endPoint x: 339, endPoint y: 99, distance: 112.7
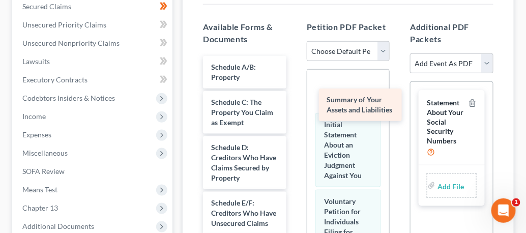
drag, startPoint x: 231, startPoint y: 68, endPoint x: 346, endPoint y: 102, distance: 120.4
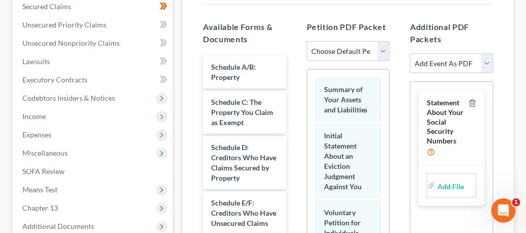
click at [346, 102] on span "Summary of Your Assets and Liabilities" at bounding box center [346, 99] width 44 height 29
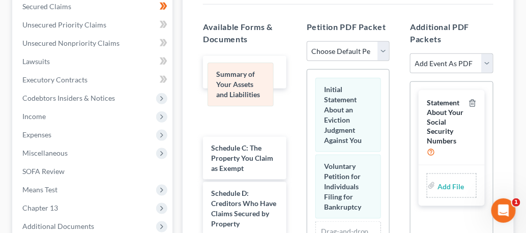
drag, startPoint x: 346, startPoint y: 89, endPoint x: 239, endPoint y: 75, distance: 108.7
click at [307, 75] on div "Summary of Your Assets and Liabilities Summary of Your Assets and Liabilities I…" at bounding box center [348, 204] width 82 height 269
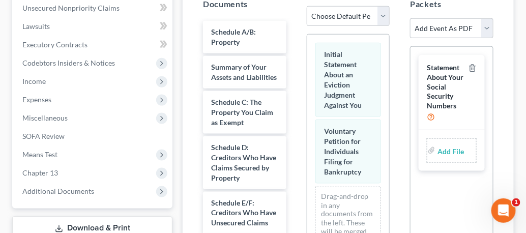
scroll to position [274, 0]
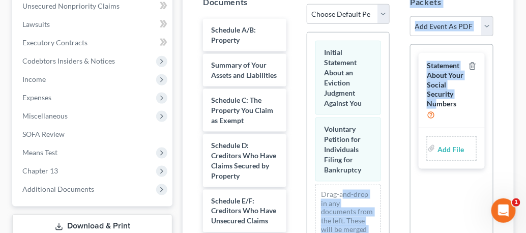
drag, startPoint x: 438, startPoint y: 108, endPoint x: 340, endPoint y: 196, distance: 131.8
click at [340, 196] on div "Available Forms & Documents Schedule A/B: Property Summary of Your Assets and L…" at bounding box center [348, 154] width 311 height 357
click at [481, 95] on div "Statement About Your Social Security Numbers" at bounding box center [452, 90] width 66 height 75
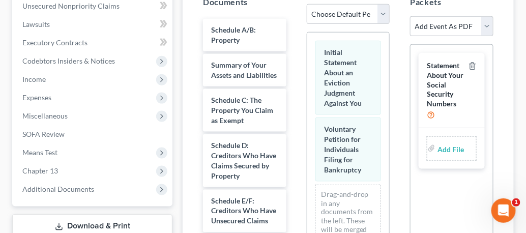
click at [461, 144] on input "file" at bounding box center [450, 148] width 24 height 18
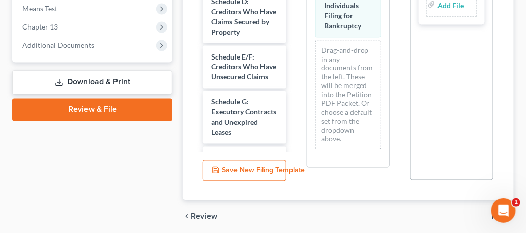
scroll to position [399, 0]
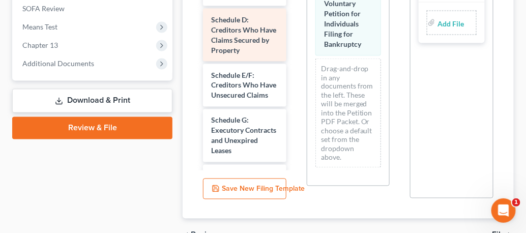
click at [254, 24] on span "Schedule D: Creditors Who Have Claims Secured by Property" at bounding box center [243, 34] width 65 height 39
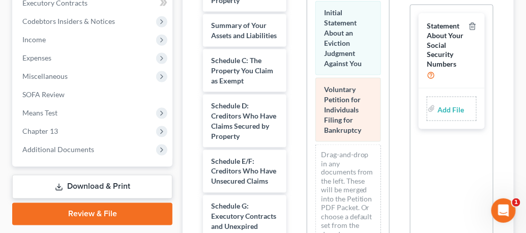
scroll to position [288, 0]
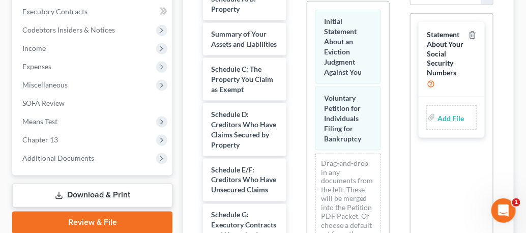
scroll to position [307, 0]
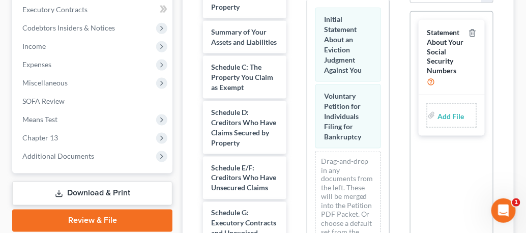
click at [122, 219] on link "Review & File" at bounding box center [92, 221] width 160 height 22
click at [122, 210] on link "Review & File" at bounding box center [92, 221] width 160 height 22
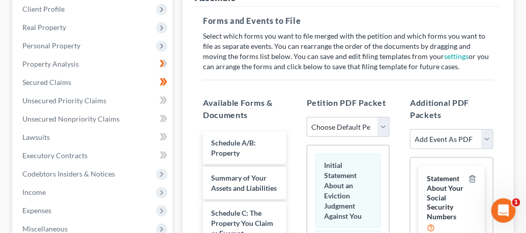
scroll to position [159, 0]
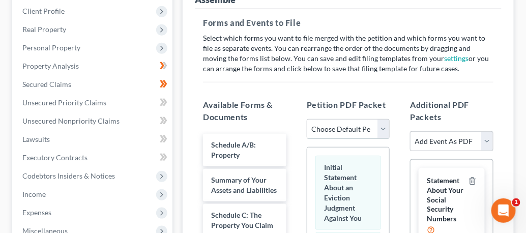
click at [384, 126] on select "Choose Default Petition PDF Packet Complete Bankruptcy Petition (all forms and …" at bounding box center [348, 129] width 83 height 20
select select "1"
click at [307, 119] on select "Choose Default Petition PDF Packet Complete Bankruptcy Petition (all forms and …" at bounding box center [348, 129] width 83 height 20
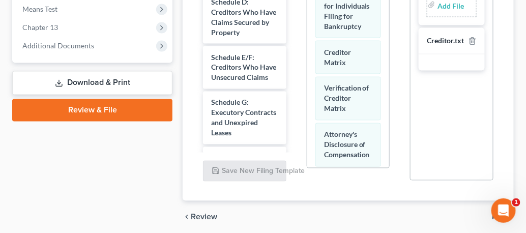
scroll to position [418, 0]
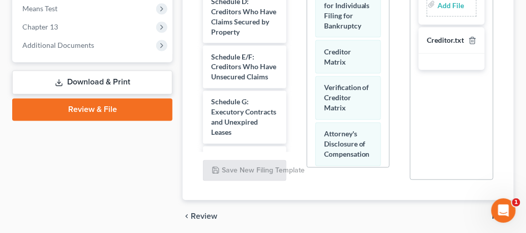
click at [105, 108] on link "Review & File" at bounding box center [92, 110] width 160 height 22
click at [342, 118] on div "Voluntary Petition for Individuals Filing for Bankruptcy Notice Required by 11 …" at bounding box center [348, 88] width 82 height 398
click at [129, 101] on link "Review & File" at bounding box center [92, 110] width 160 height 22
click at [130, 105] on link "Review & File" at bounding box center [92, 110] width 160 height 22
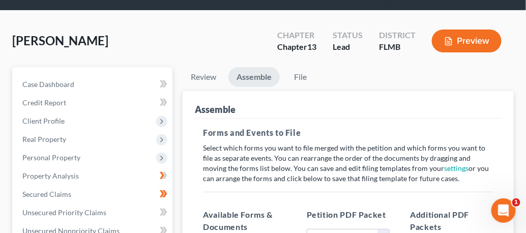
scroll to position [48, 0]
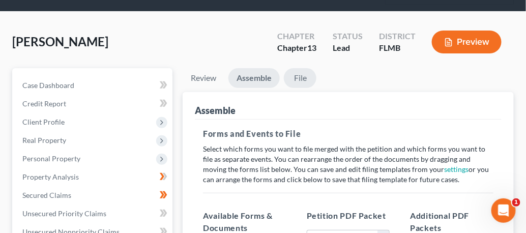
click at [300, 77] on link "File" at bounding box center [300, 78] width 33 height 20
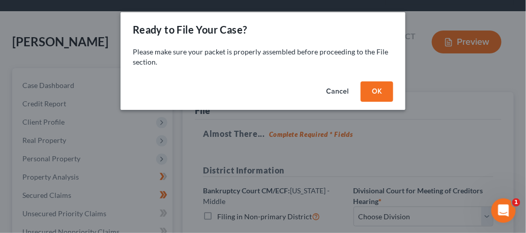
click at [381, 144] on div "Ready to File Your Case? Please make sure your packet is properly assembled bef…" at bounding box center [263, 116] width 526 height 233
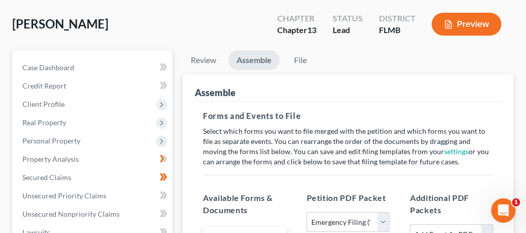
scroll to position [67, 0]
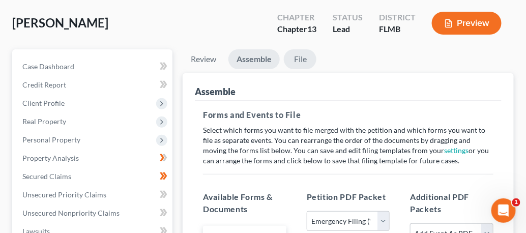
click at [299, 61] on link "File" at bounding box center [300, 59] width 33 height 20
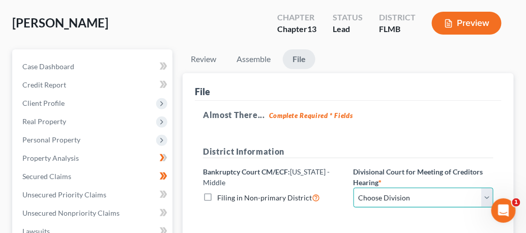
click at [486, 198] on select "Choose Division Fort Myers Jacksonville Orlando Tampa" at bounding box center [424, 198] width 140 height 20
select select "1"
click at [354, 188] on select "Choose Division Fort Myers Jacksonville Orlando Tampa" at bounding box center [424, 198] width 140 height 20
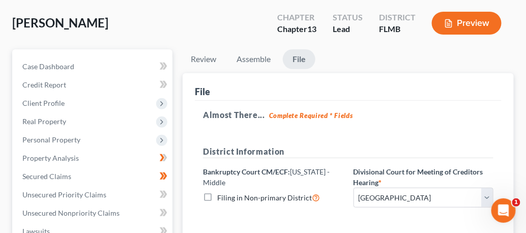
click at [332, 205] on div "Bankruptcy Court CM/ECF: Florida - Middle Filing in Non-primary District" at bounding box center [273, 187] width 150 height 42
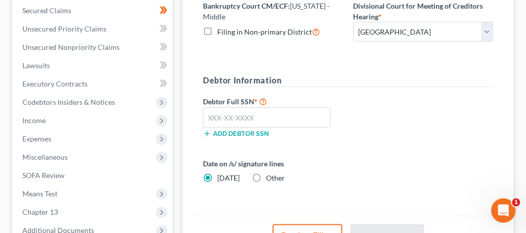
scroll to position [251, 0]
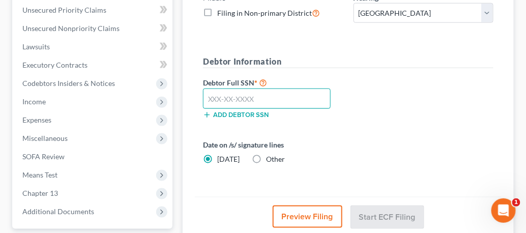
click at [251, 100] on input "text" at bounding box center [267, 99] width 128 height 20
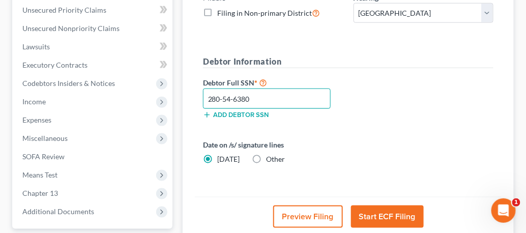
type input "280-54-6380"
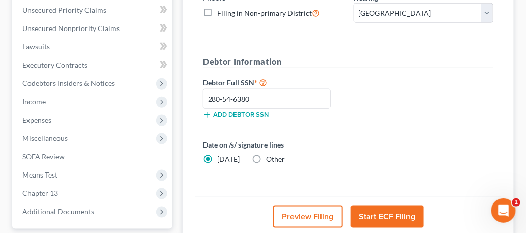
click at [360, 90] on div "Debtor Full SSN * 280-54-6380 Add debtor SSN" at bounding box center [348, 101] width 301 height 51
click at [389, 213] on button "Start ECF Filing" at bounding box center [387, 217] width 73 height 22
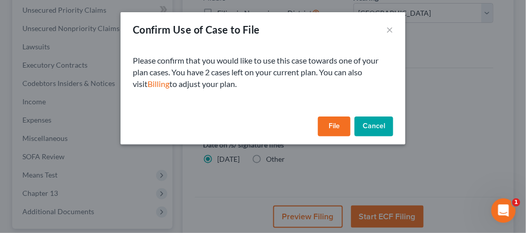
click at [243, 48] on div "Please confirm that you would like to use this case towards one of your plan ca…" at bounding box center [263, 80] width 285 height 66
click at [306, 110] on div "Please confirm that you would like to use this case towards one of your plan ca…" at bounding box center [263, 80] width 285 height 66
click at [337, 125] on button "File" at bounding box center [334, 127] width 33 height 20
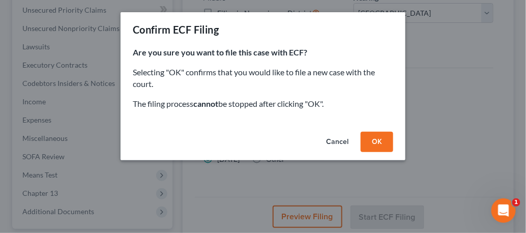
click at [381, 141] on button "OK" at bounding box center [377, 142] width 33 height 20
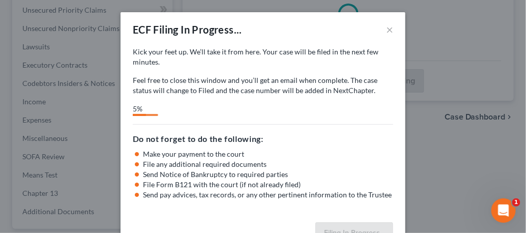
select select "1"
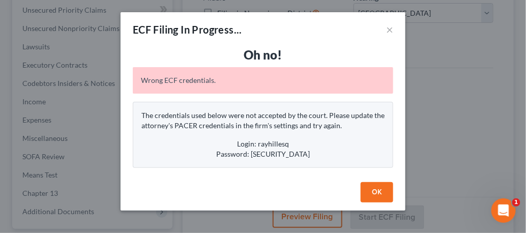
click at [375, 188] on button "OK" at bounding box center [377, 192] width 33 height 20
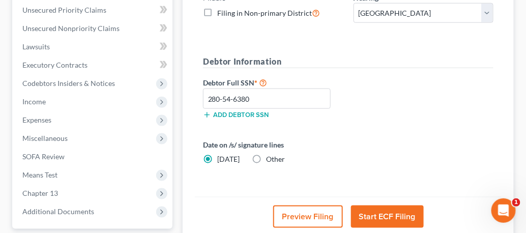
click at [381, 210] on button "Start ECF Filing" at bounding box center [387, 217] width 73 height 22
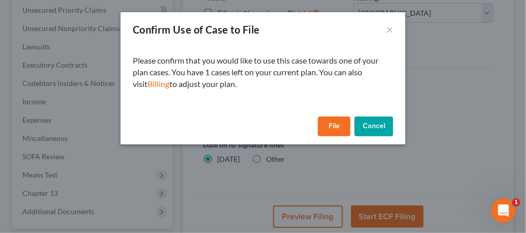
click at [327, 123] on button "File" at bounding box center [334, 127] width 33 height 20
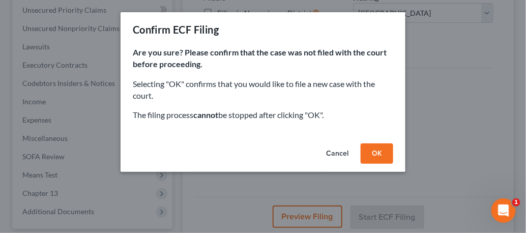
click at [377, 153] on button "OK" at bounding box center [377, 153] width 33 height 20
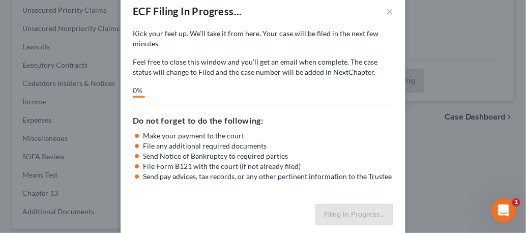
scroll to position [30, 0]
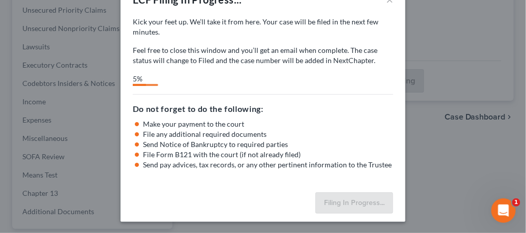
select select "1"
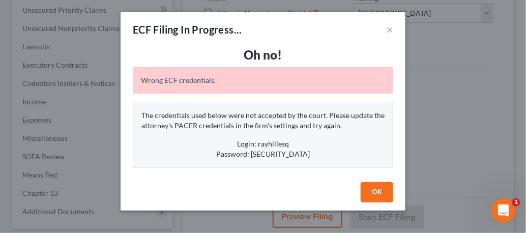
scroll to position [0, 0]
click at [367, 191] on button "OK" at bounding box center [377, 192] width 33 height 20
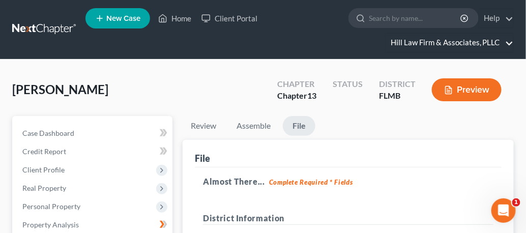
click at [509, 42] on link "Hill Law Firm & Associates, PLLC" at bounding box center [450, 43] width 128 height 18
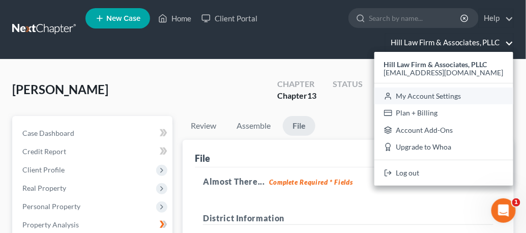
click at [439, 97] on link "My Account Settings" at bounding box center [443, 96] width 139 height 17
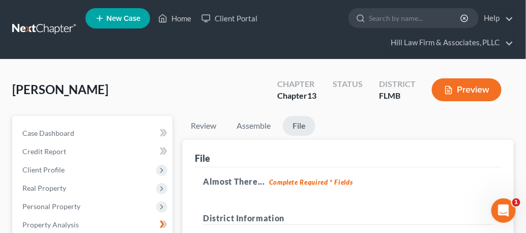
select select "24"
select select "9"
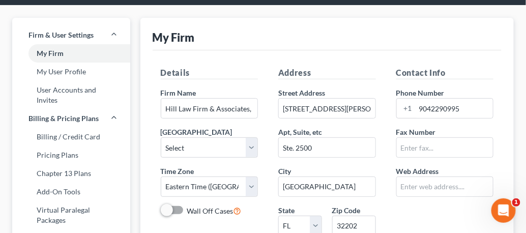
scroll to position [37, 0]
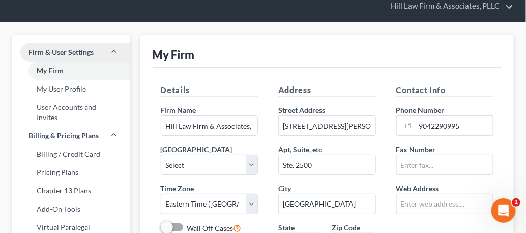
click at [114, 53] on icon at bounding box center [114, 51] width 8 height 8
click at [55, 69] on link "My Firm" at bounding box center [71, 71] width 118 height 18
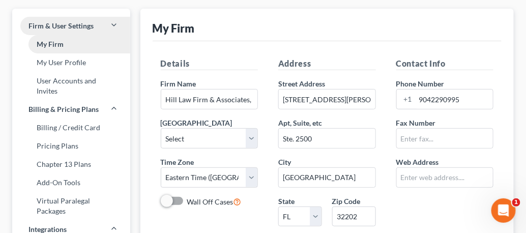
scroll to position [55, 0]
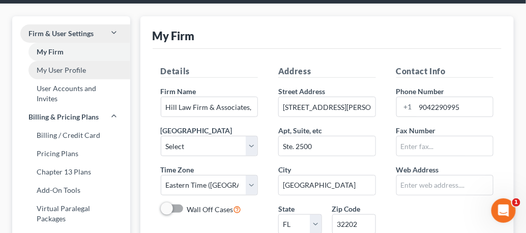
click at [81, 68] on link "My User Profile" at bounding box center [71, 70] width 118 height 18
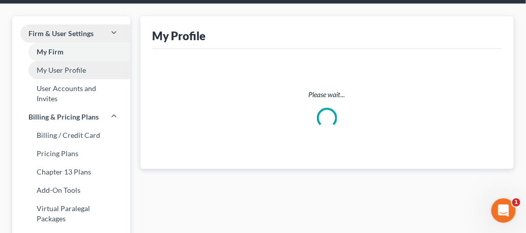
scroll to position [12, 0]
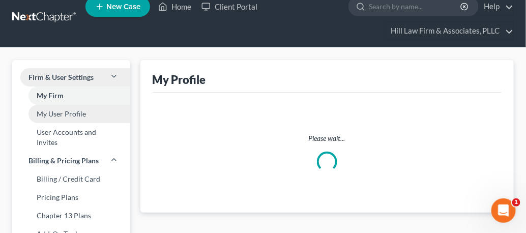
select select "9"
select select "15"
select select "attorney"
select select "0"
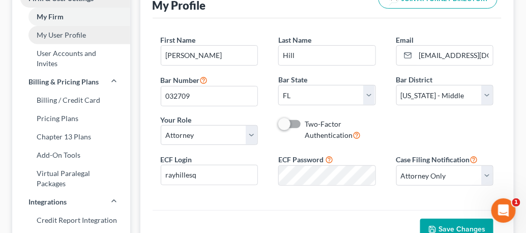
scroll to position [92, 0]
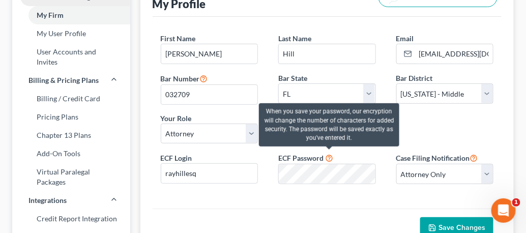
click at [331, 156] on icon at bounding box center [329, 158] width 8 height 10
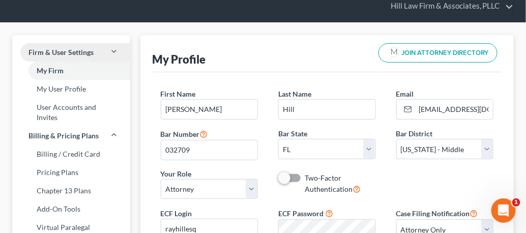
scroll to position [0, 0]
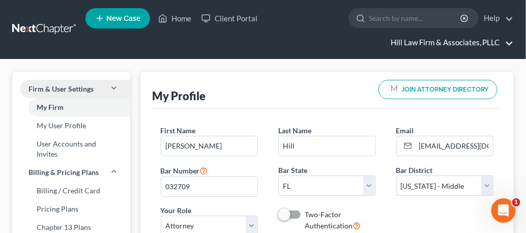
click at [511, 42] on link "Hill Law Firm & Associates, PLLC" at bounding box center [450, 43] width 128 height 18
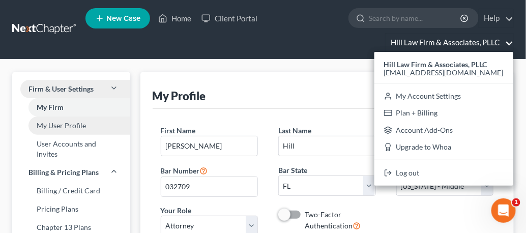
click at [61, 127] on link "My User Profile" at bounding box center [71, 126] width 118 height 18
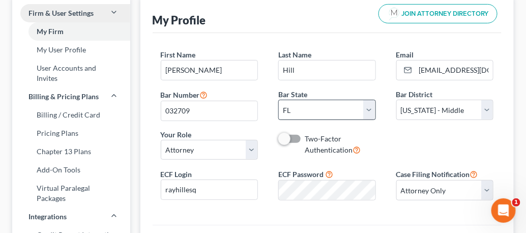
scroll to position [74, 0]
